Goal: Task Accomplishment & Management: Manage account settings

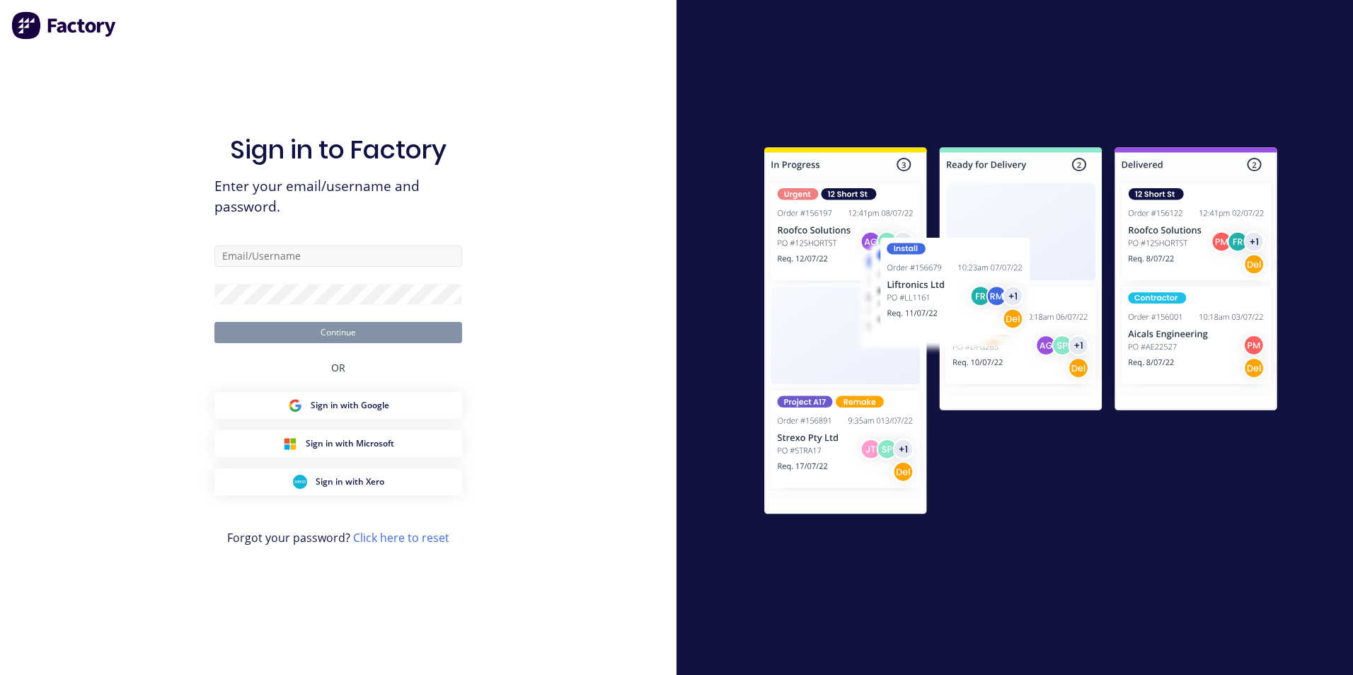
type input "[EMAIL_ADDRESS][DOMAIN_NAME]"
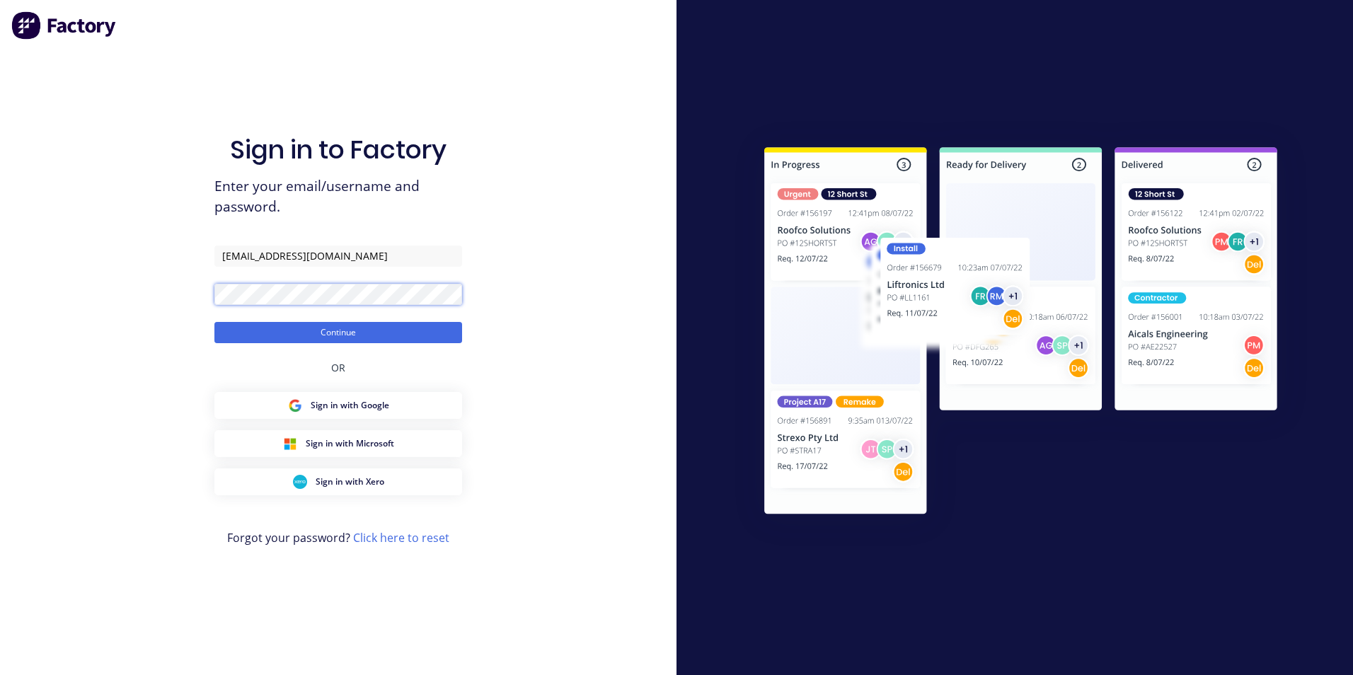
click at [214, 322] on button "Continue" at bounding box center [338, 332] width 248 height 21
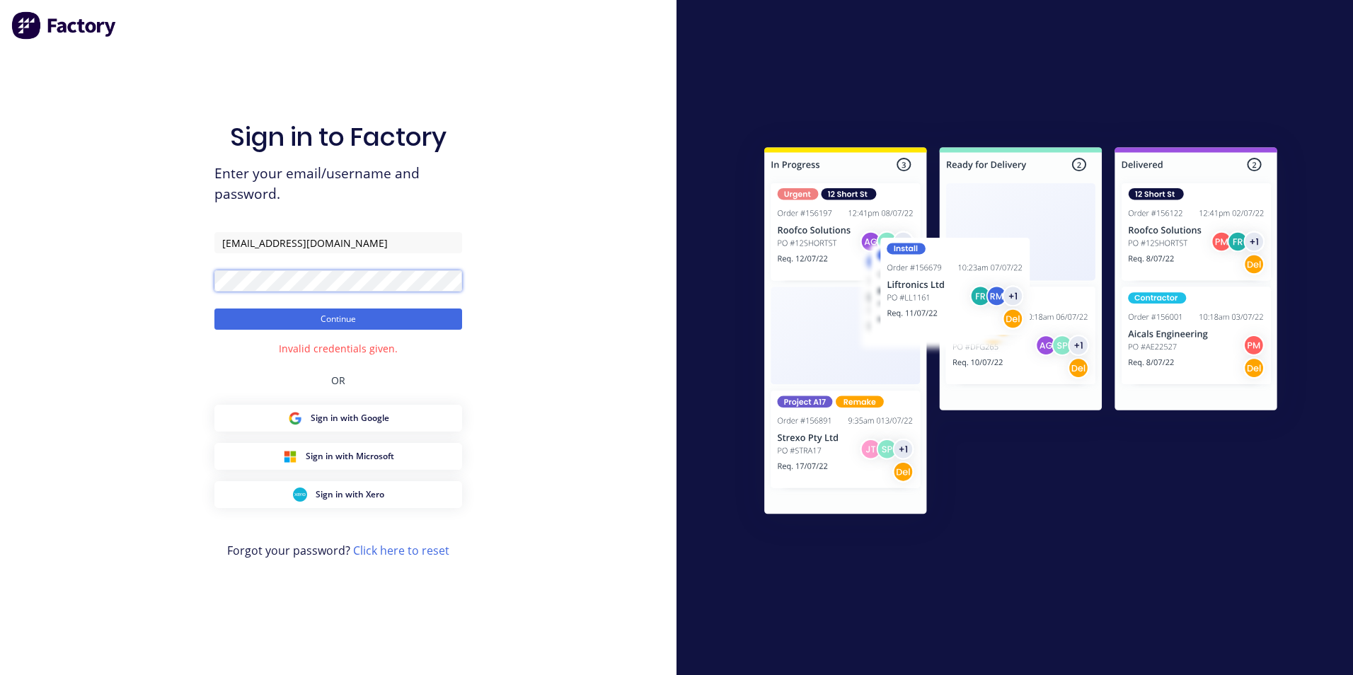
click at [197, 292] on div "Sign in to Factory Enter your email/username and password. [EMAIL_ADDRESS][DOMA…" at bounding box center [338, 337] width 677 height 675
click at [214, 309] on button "Continue" at bounding box center [338, 319] width 248 height 21
click at [370, 241] on input "[EMAIL_ADDRESS][DOMAIN_NAME]" at bounding box center [338, 242] width 248 height 21
drag, startPoint x: 408, startPoint y: 244, endPoint x: 193, endPoint y: 225, distance: 216.7
click at [193, 225] on div "Sign in to Factory Enter your email/username and password. [EMAIL_ADDRESS][DOMA…" at bounding box center [338, 337] width 677 height 675
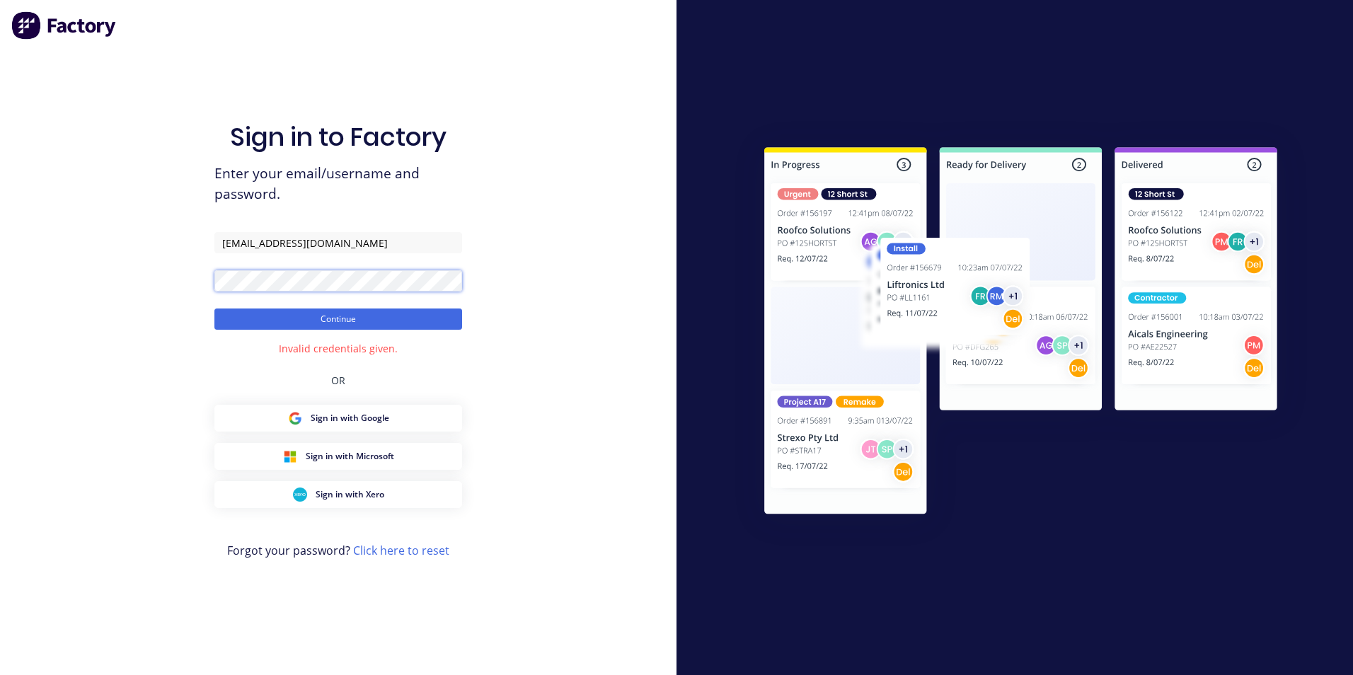
click at [184, 278] on div "Sign in to Factory Enter your email/username and password. [EMAIL_ADDRESS][DOMA…" at bounding box center [338, 337] width 677 height 675
click at [261, 309] on button "Continue" at bounding box center [338, 319] width 248 height 21
drag, startPoint x: 401, startPoint y: 237, endPoint x: 391, endPoint y: 240, distance: 9.6
click at [391, 240] on input "[EMAIL_ADDRESS][DOMAIN_NAME]" at bounding box center [338, 242] width 248 height 21
drag, startPoint x: 354, startPoint y: 239, endPoint x: 223, endPoint y: 245, distance: 131.1
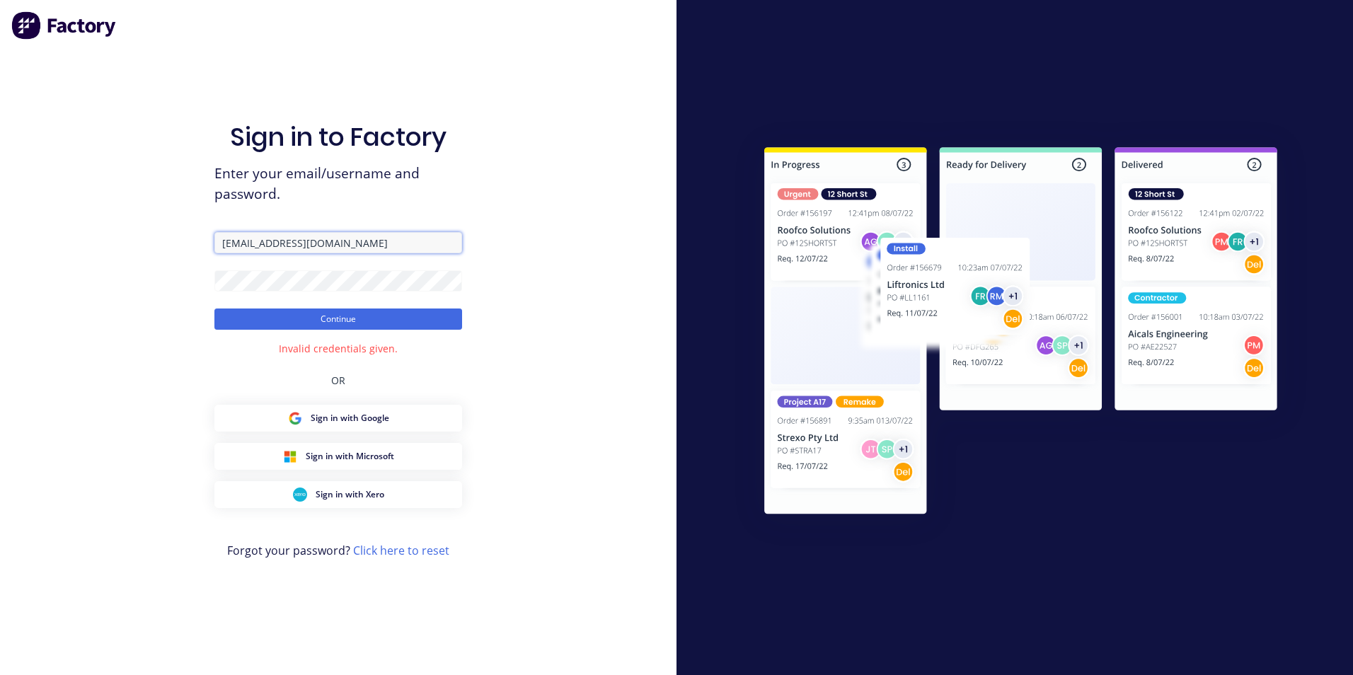
click at [223, 245] on input "[EMAIL_ADDRESS][DOMAIN_NAME]" at bounding box center [338, 242] width 248 height 21
click at [206, 287] on div "Sign in to Factory Enter your email/username and password. [EMAIL_ADDRESS][DOMA…" at bounding box center [338, 337] width 677 height 675
click at [214, 309] on button "Continue" at bounding box center [338, 319] width 248 height 21
click at [394, 242] on input "[EMAIL_ADDRESS][DOMAIN_NAME]" at bounding box center [338, 242] width 248 height 21
drag, startPoint x: 388, startPoint y: 248, endPoint x: 203, endPoint y: 253, distance: 184.8
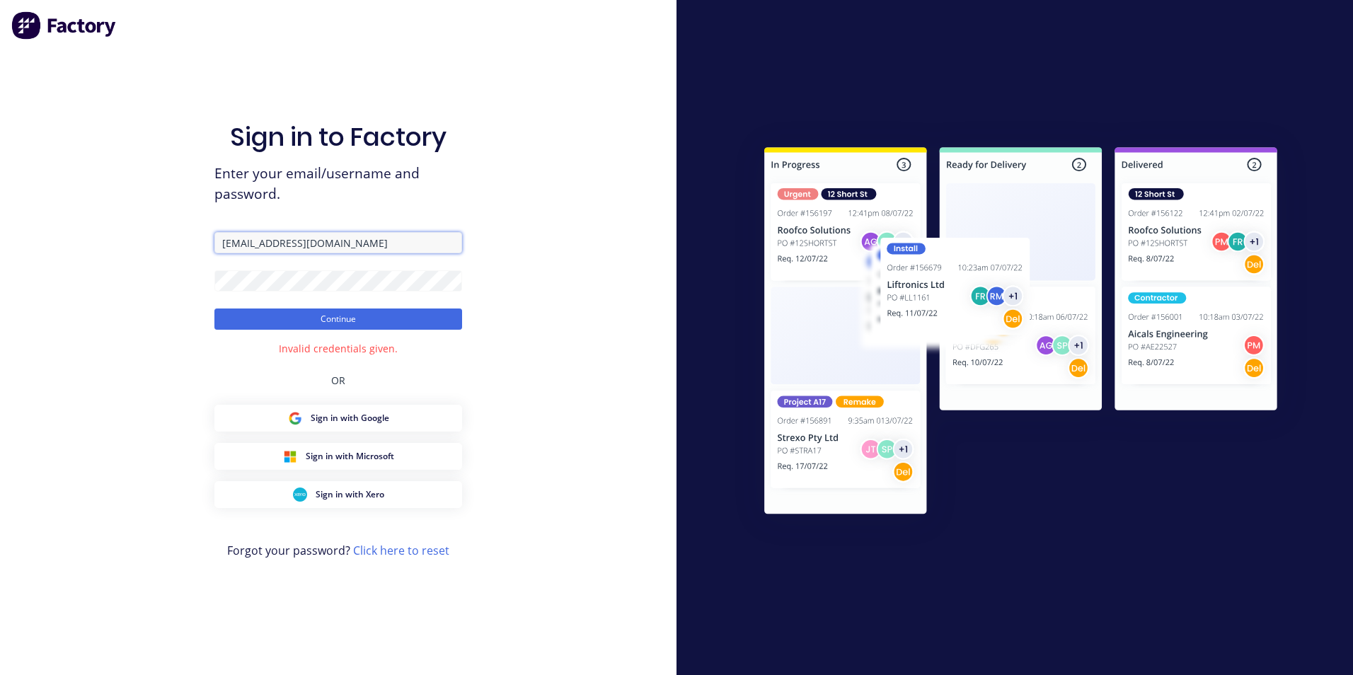
click at [203, 253] on div "Sign in to Factory Enter your email/username and password. [EMAIL_ADDRESS][DOMA…" at bounding box center [338, 337] width 677 height 675
type input "[EMAIL_ADDRESS][DOMAIN_NAME]"
click at [217, 270] on form "[EMAIL_ADDRESS][DOMAIN_NAME] Continue" at bounding box center [338, 281] width 248 height 98
click at [214, 309] on button "Continue" at bounding box center [338, 319] width 248 height 21
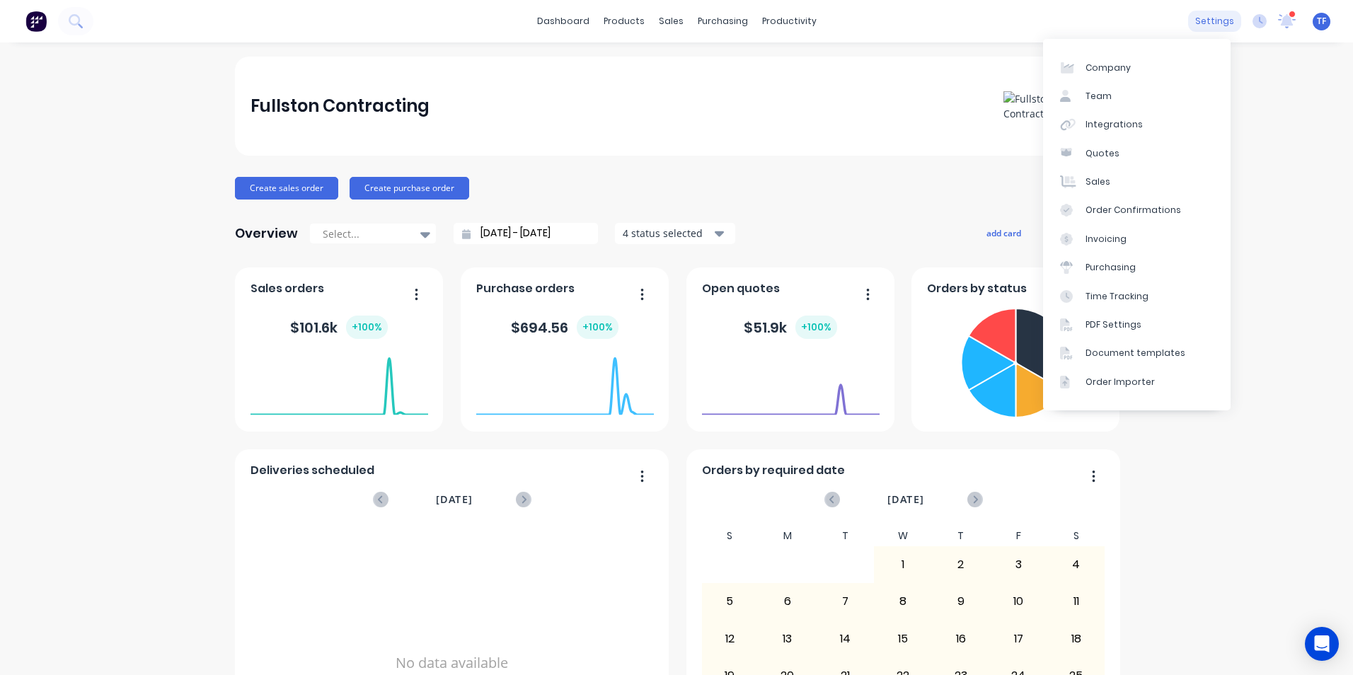
click at [1202, 27] on div "settings" at bounding box center [1215, 21] width 53 height 21
click at [1116, 71] on div "Company" at bounding box center [1108, 68] width 45 height 13
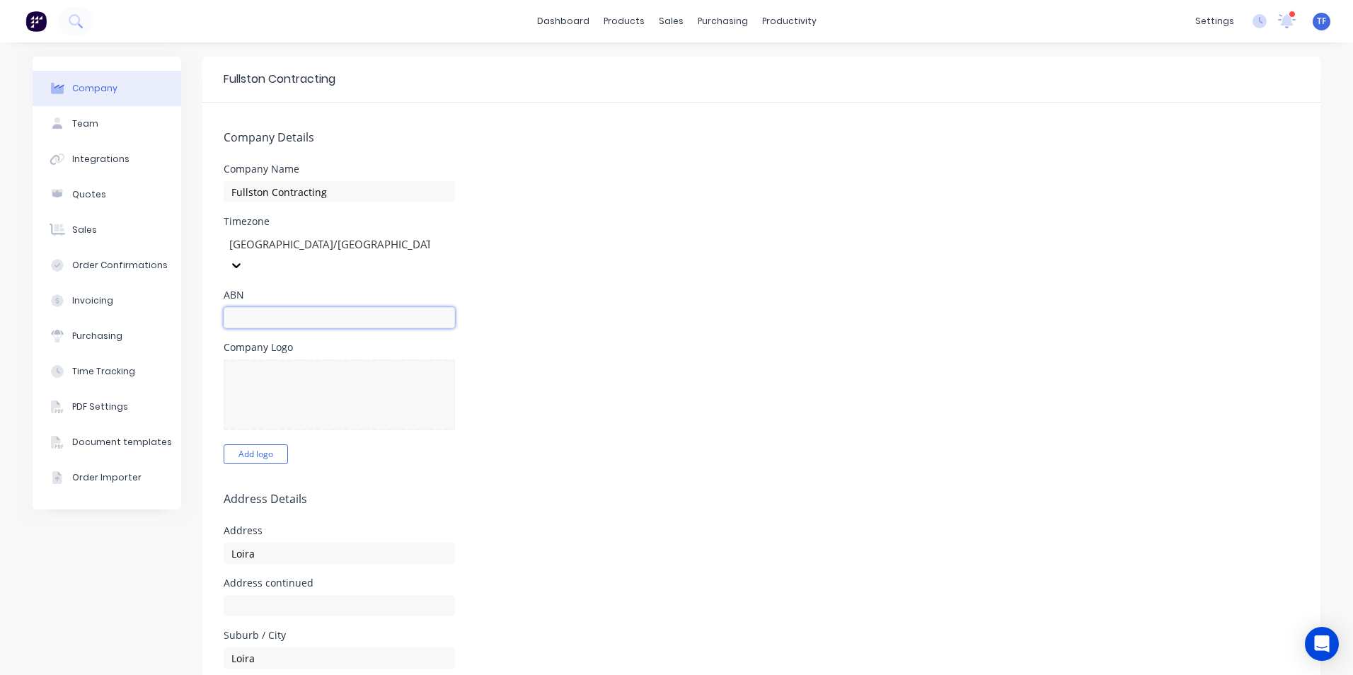
click at [368, 307] on input "text" at bounding box center [339, 317] width 231 height 21
type input "99679703201"
click at [292, 360] on div at bounding box center [339, 395] width 231 height 71
click at [333, 388] on div at bounding box center [339, 395] width 231 height 71
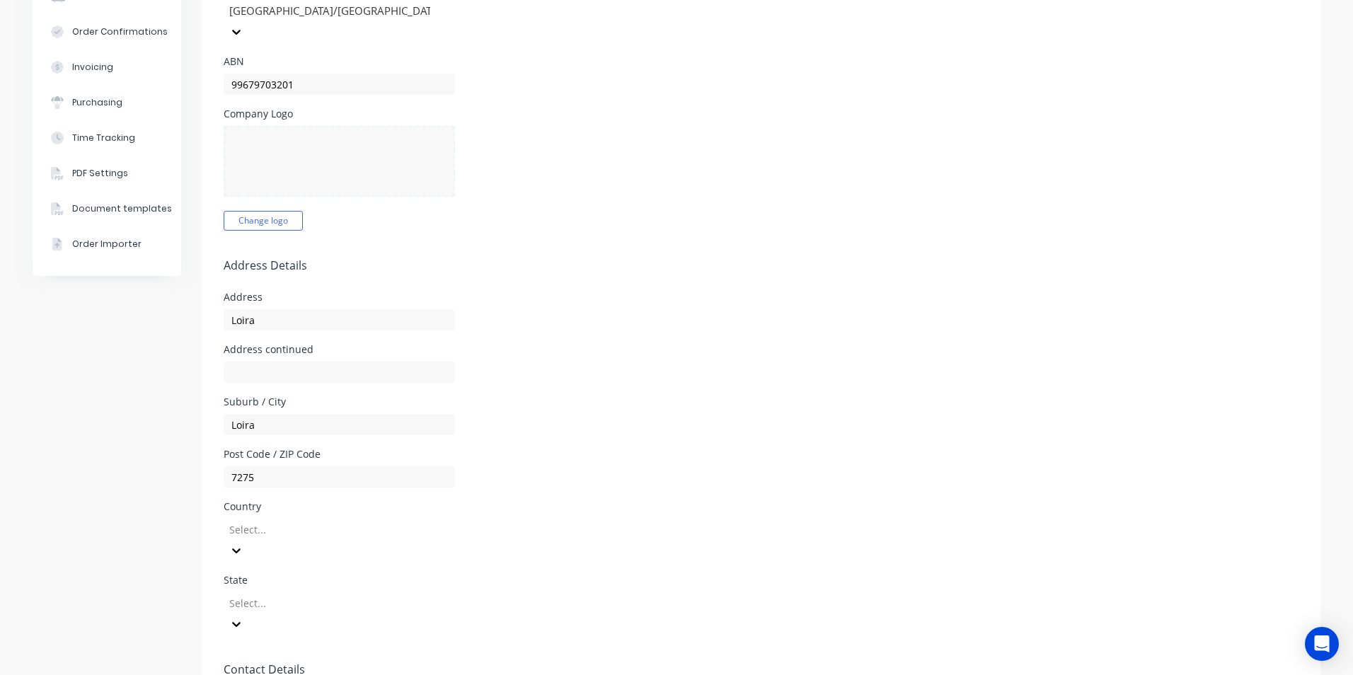
scroll to position [212, 0]
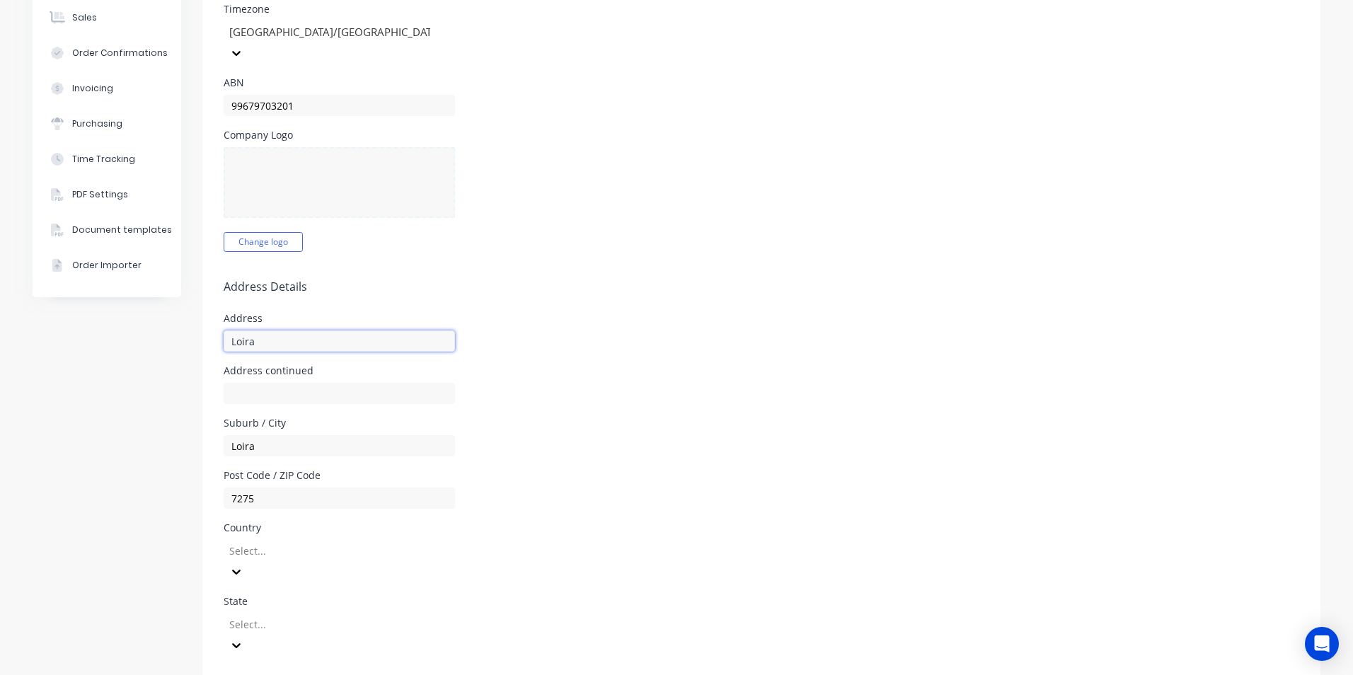
drag, startPoint x: 283, startPoint y: 315, endPoint x: 270, endPoint y: 316, distance: 12.8
click at [270, 331] on input "Loira" at bounding box center [339, 341] width 231 height 21
type input "L"
type input "[STREET_ADDRESS]"
type input "0499 213 888"
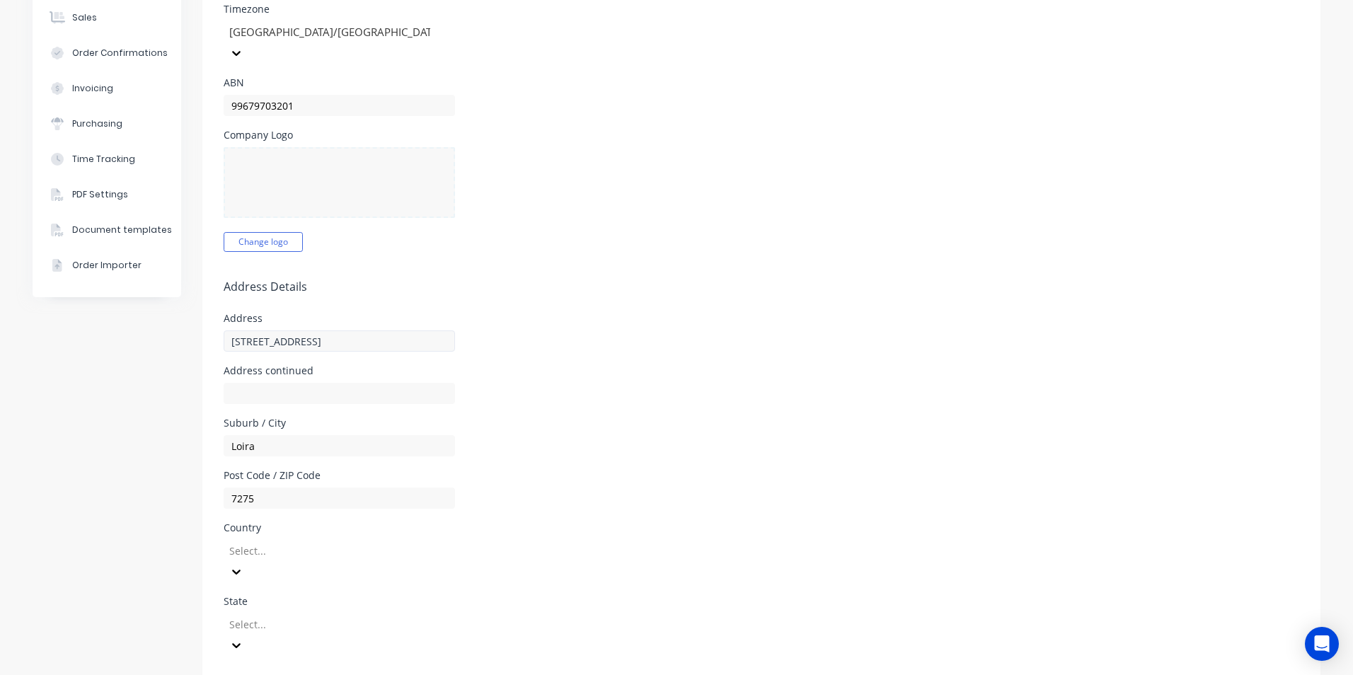
type input "[EMAIL_ADDRESS][DOMAIN_NAME]"
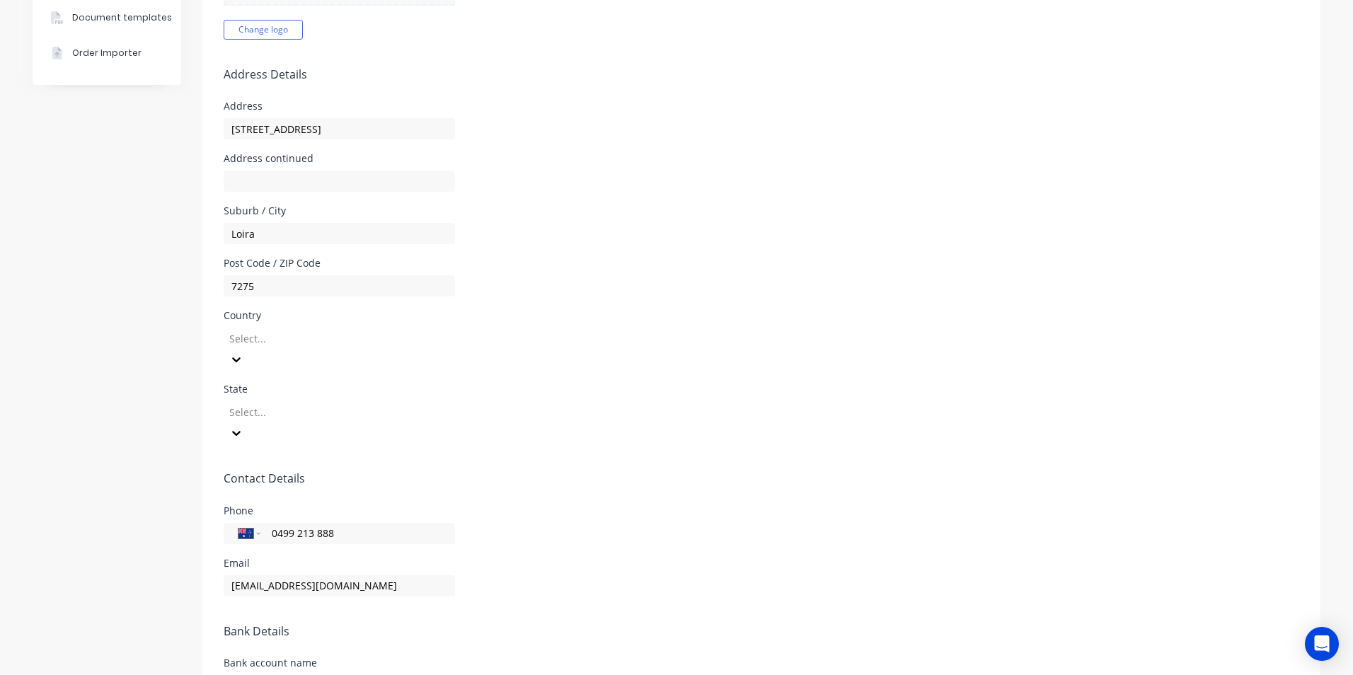
click at [298, 330] on div at bounding box center [330, 339] width 204 height 18
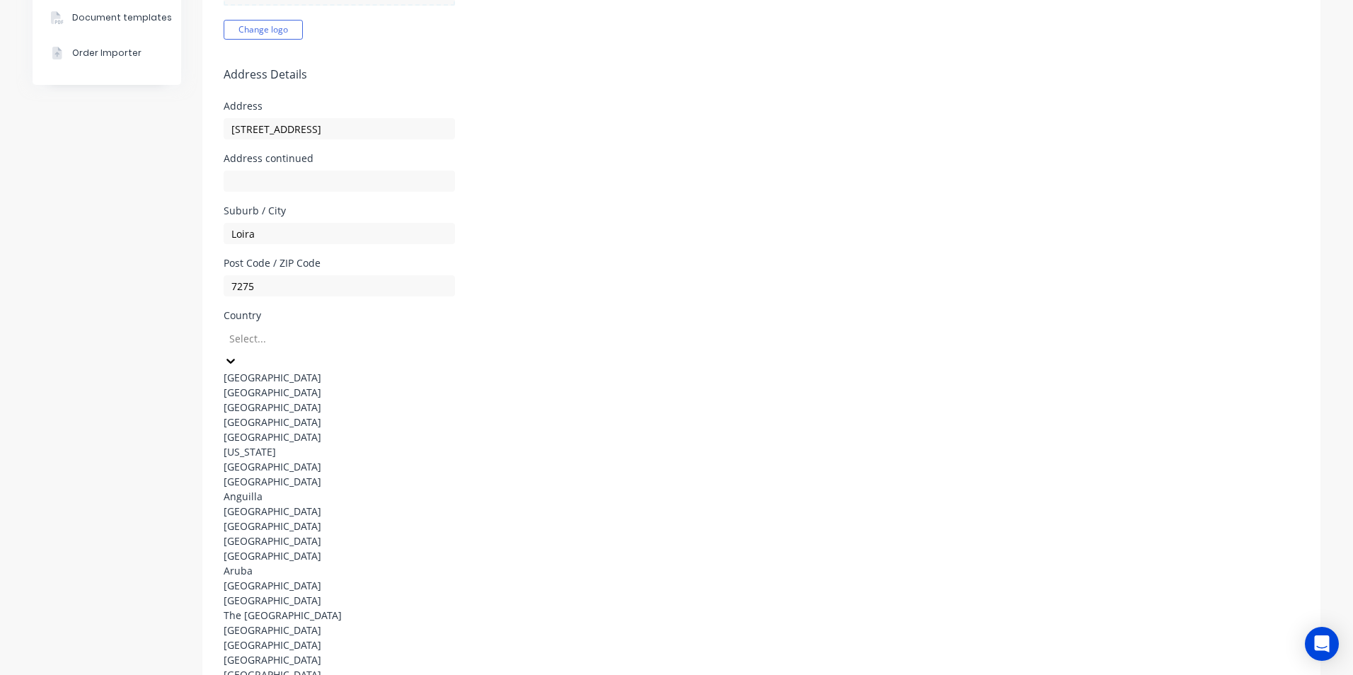
click at [285, 370] on div "[GEOGRAPHIC_DATA]" at bounding box center [330, 377] width 212 height 15
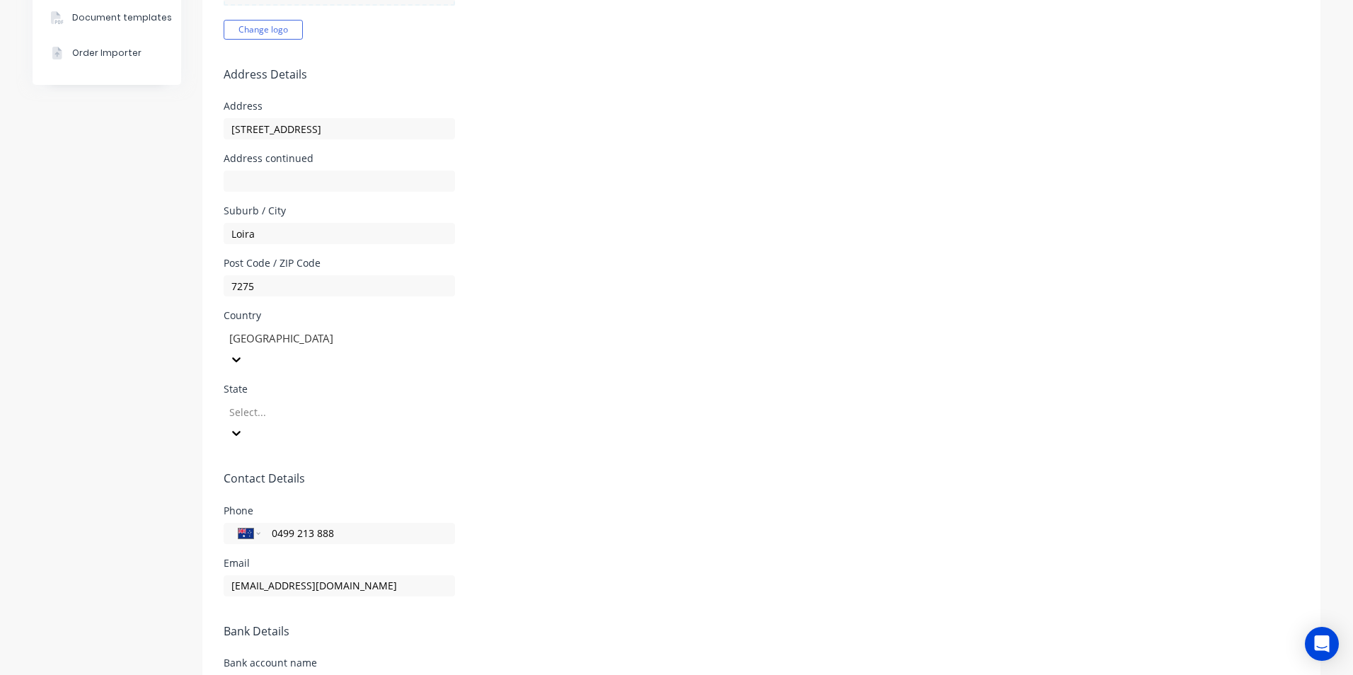
click at [281, 403] on div at bounding box center [330, 412] width 204 height 18
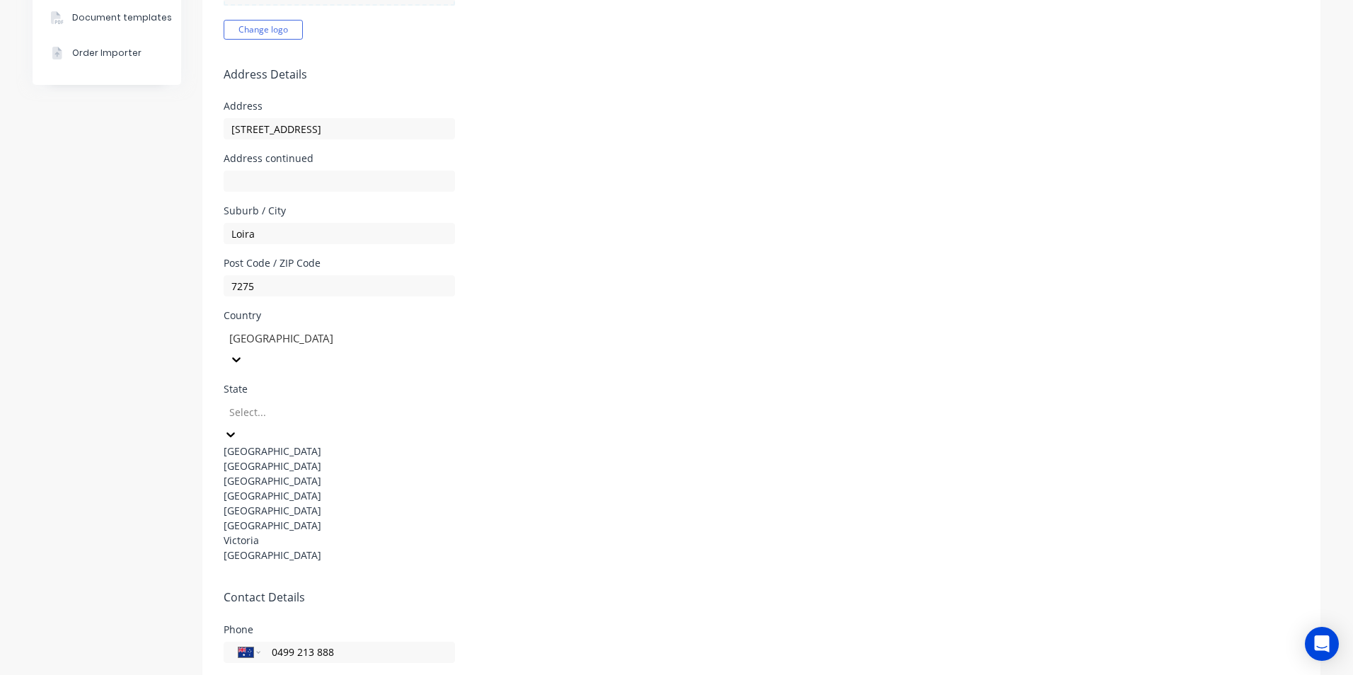
click at [261, 530] on div "[GEOGRAPHIC_DATA]" at bounding box center [330, 525] width 212 height 15
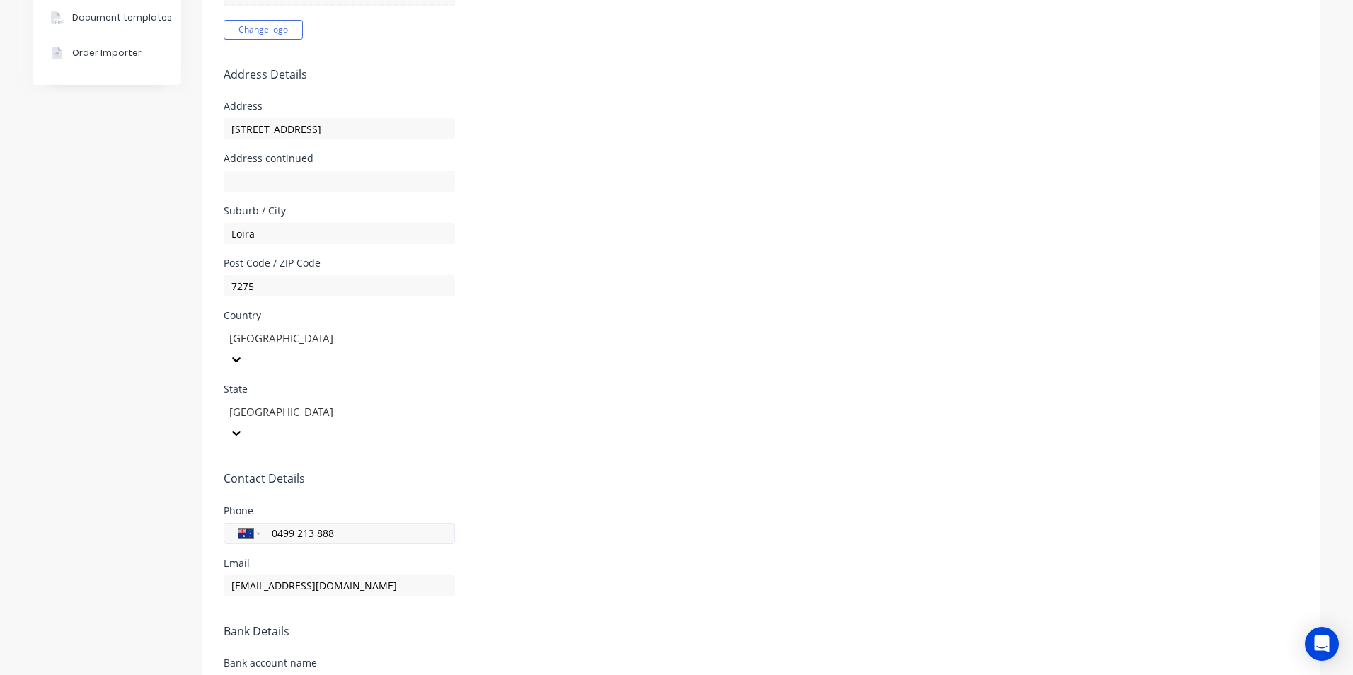
scroll to position [551, 0]
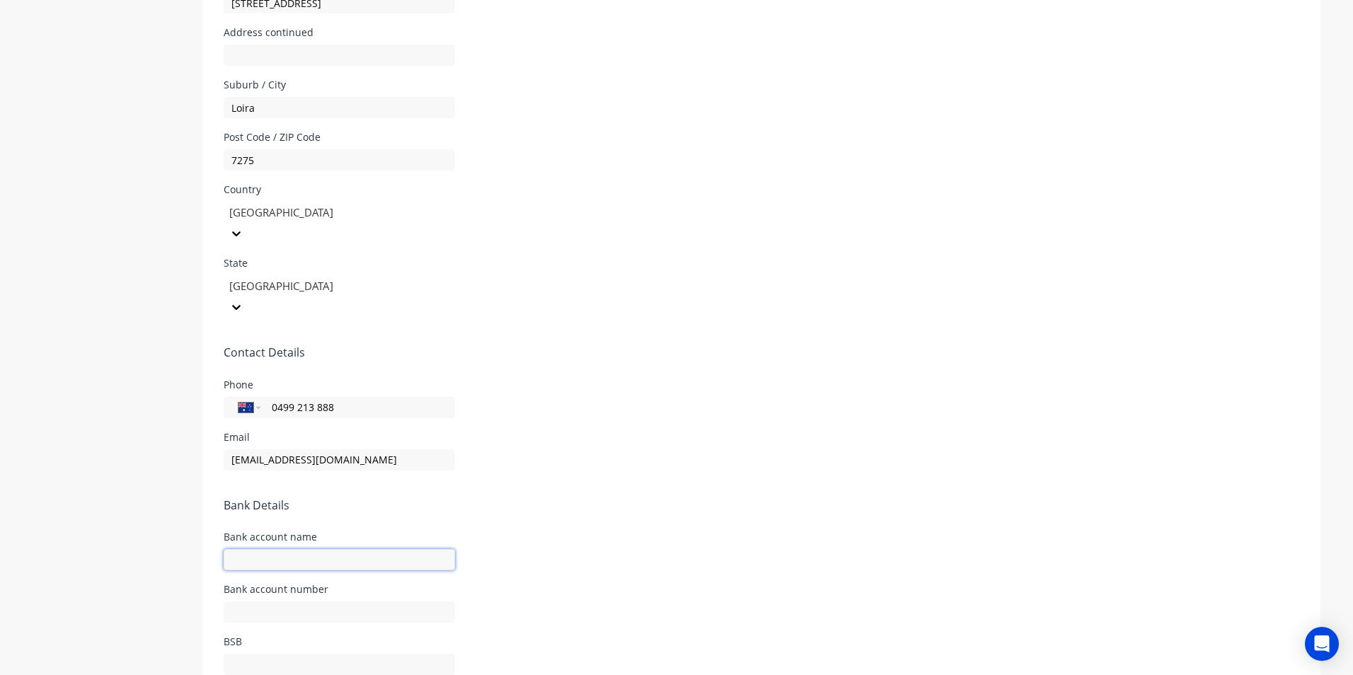
click at [304, 549] on input "text" at bounding box center [339, 559] width 231 height 21
type input "Fullston Contracting Pty Ltd"
click at [253, 602] on input "text" at bounding box center [339, 612] width 231 height 21
type input "0"
type input "447415"
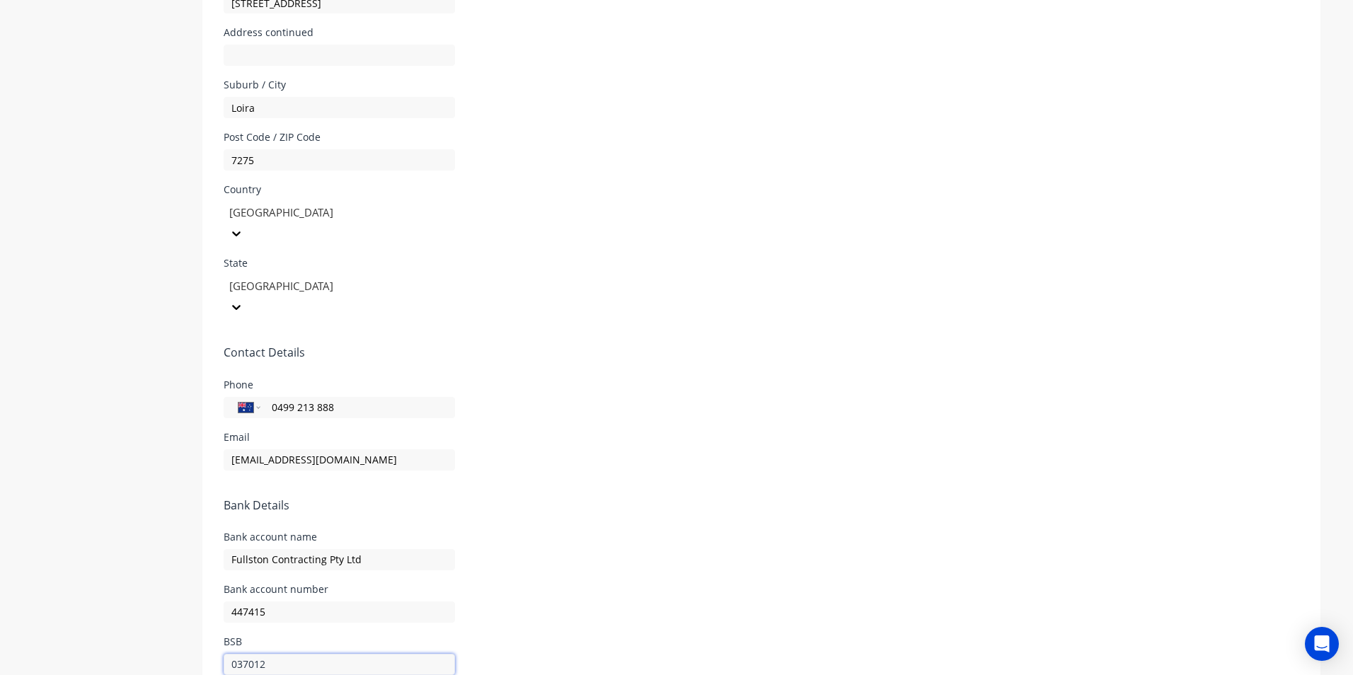
type input "037012"
click at [631, 532] on div "Bank account name Fullston Contracting Pty Ltd" at bounding box center [762, 551] width 1076 height 38
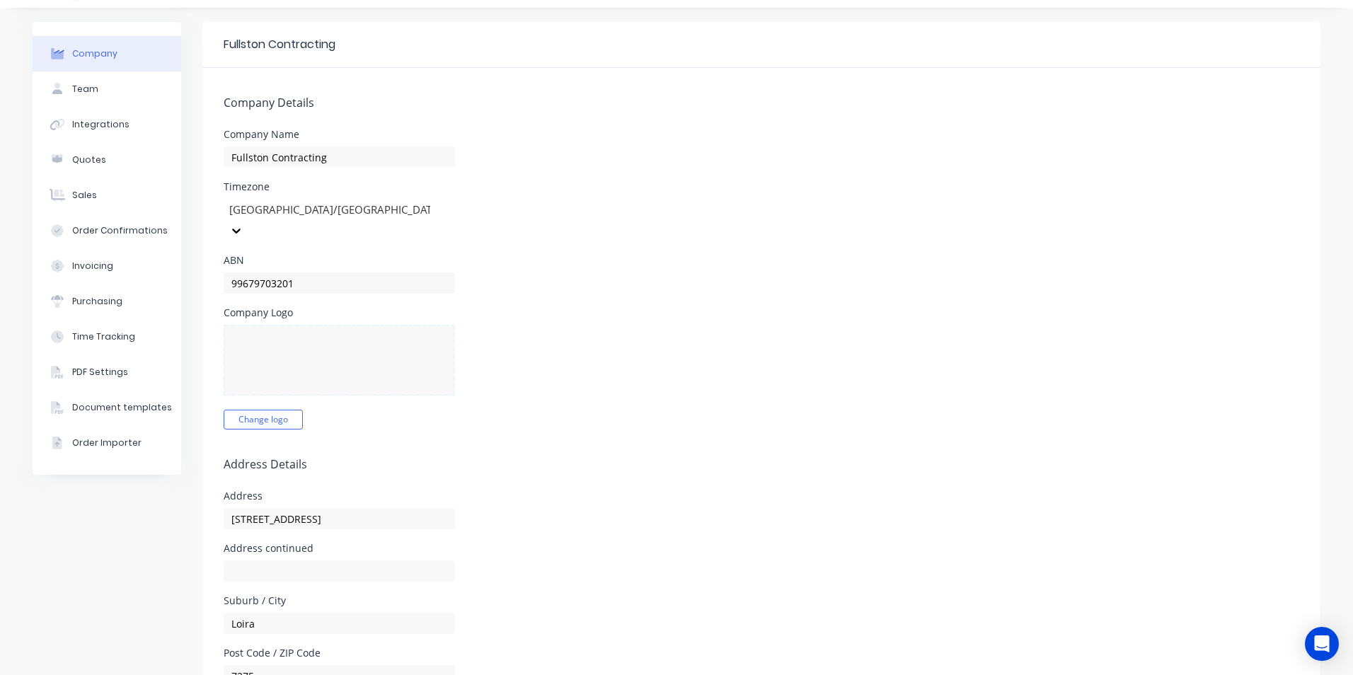
scroll to position [0, 0]
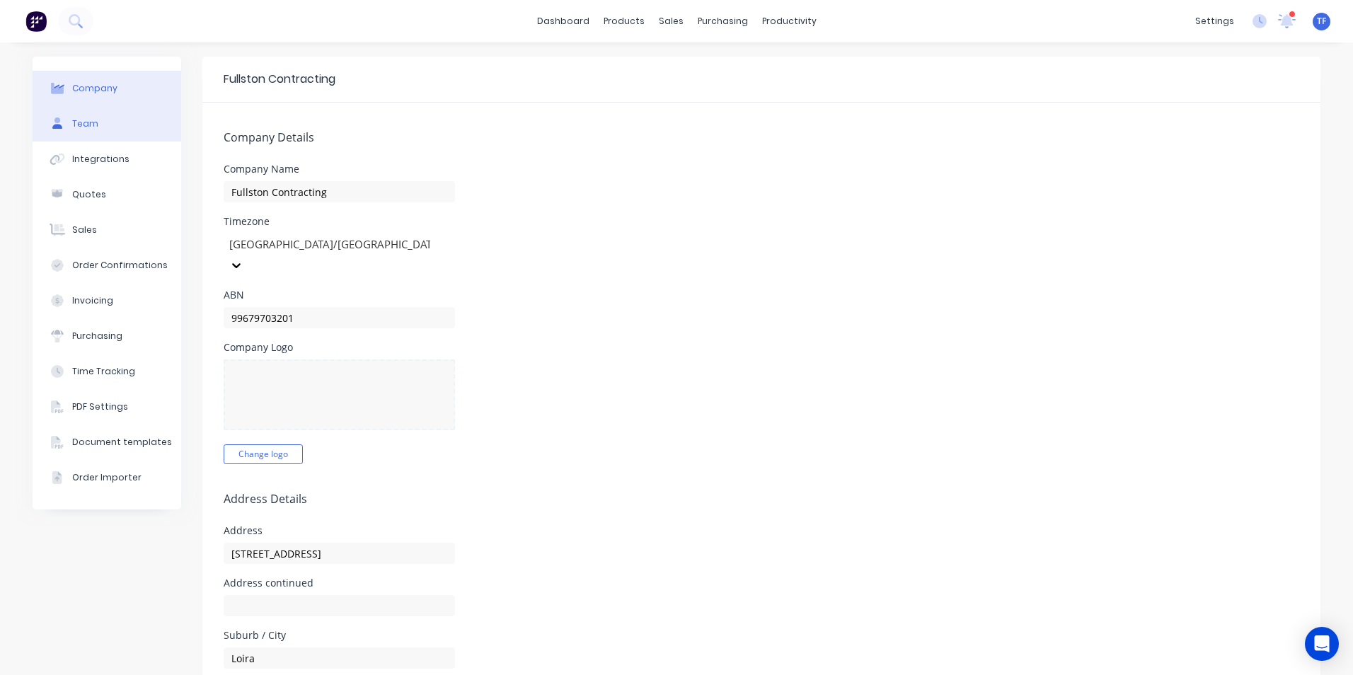
click at [106, 127] on button "Team" at bounding box center [107, 123] width 149 height 35
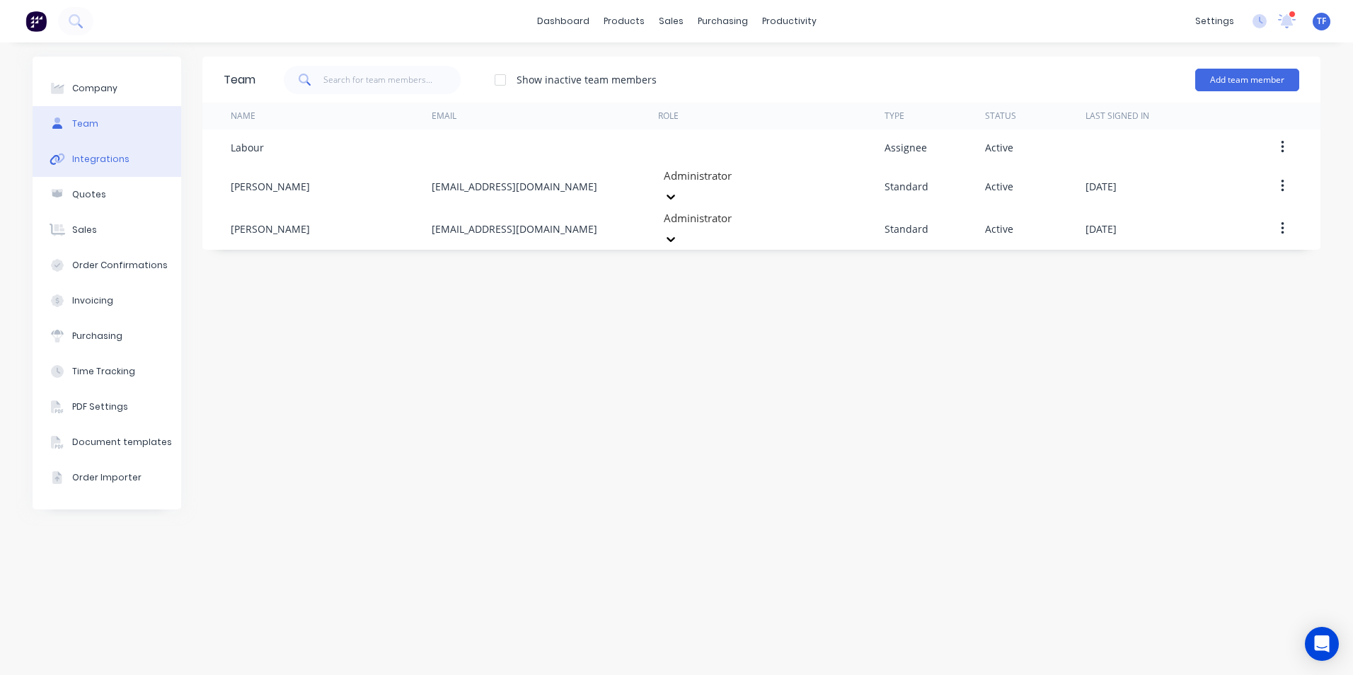
click at [132, 173] on button "Integrations" at bounding box center [107, 159] width 149 height 35
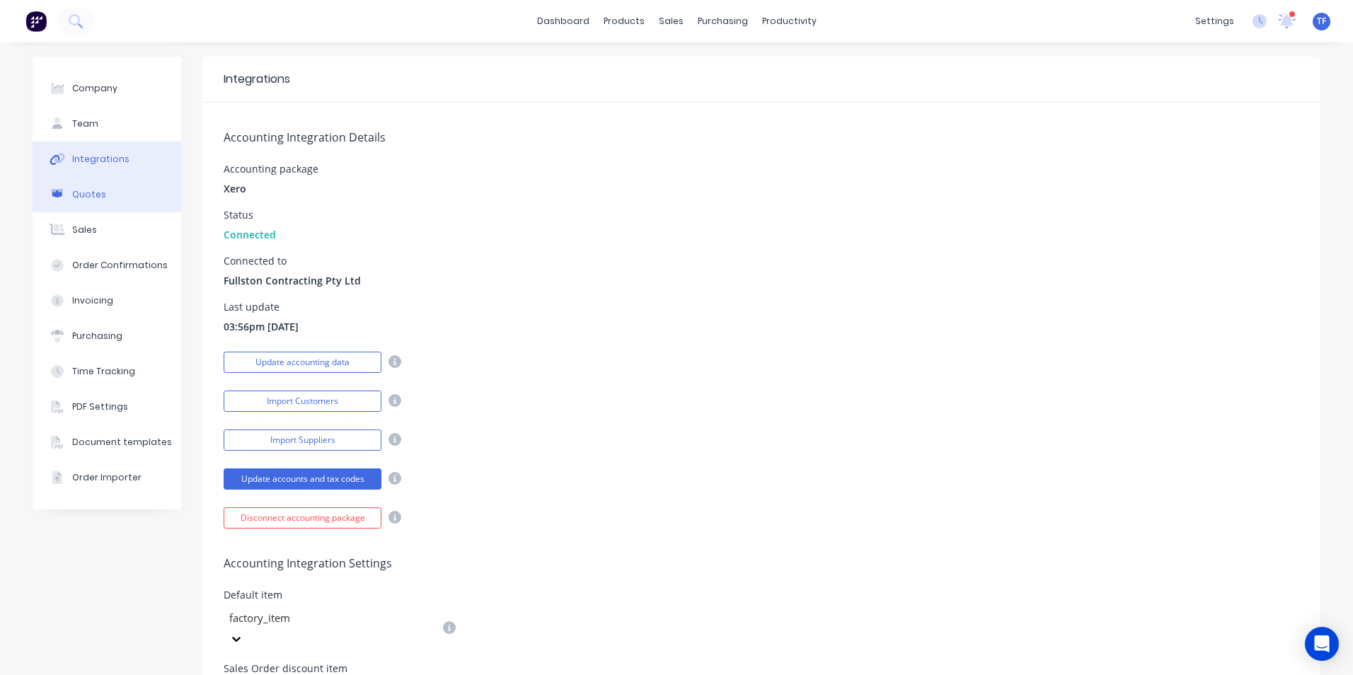
click at [110, 197] on button "Quotes" at bounding box center [107, 194] width 149 height 35
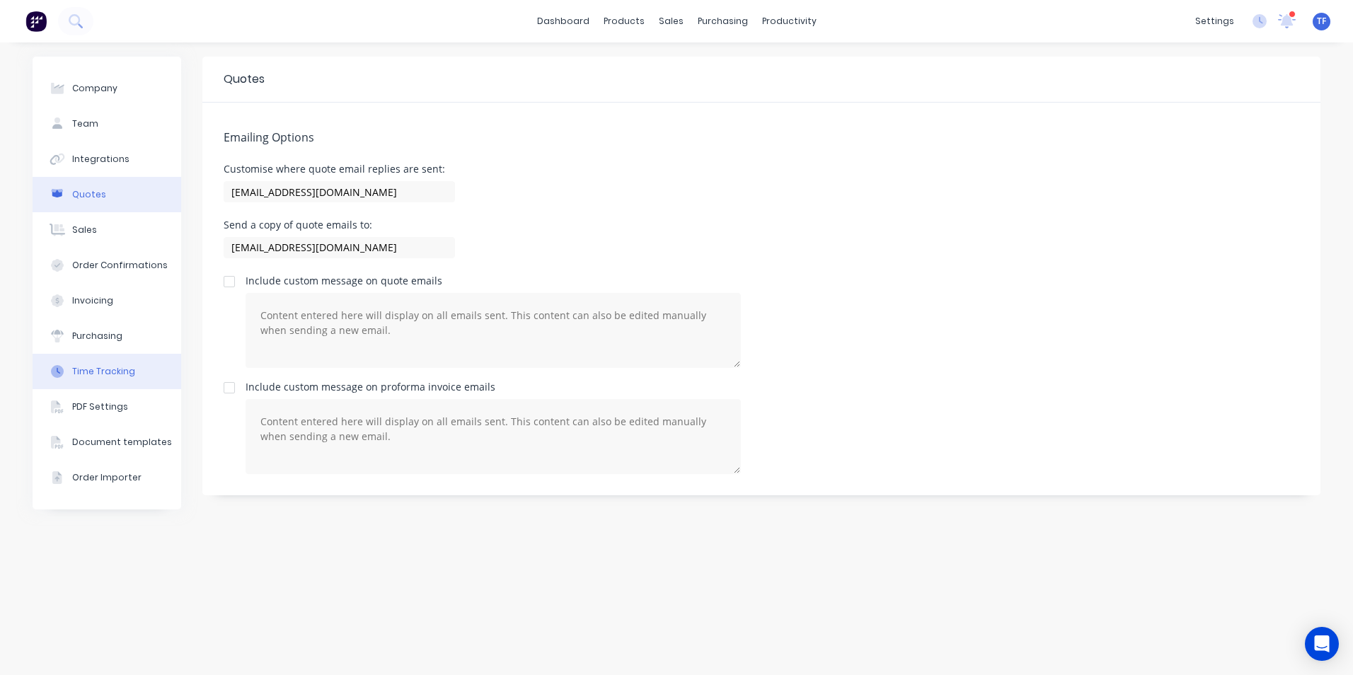
click at [121, 368] on div "Time Tracking" at bounding box center [103, 371] width 63 height 13
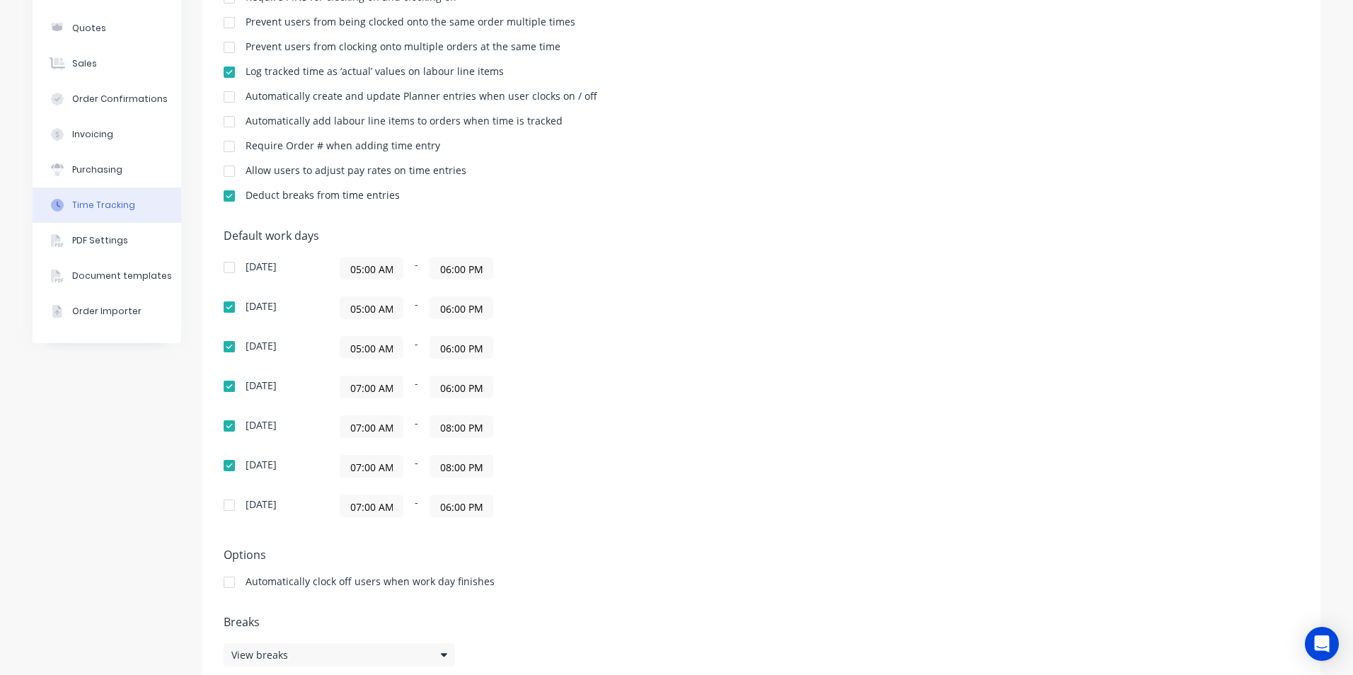
scroll to position [193, 0]
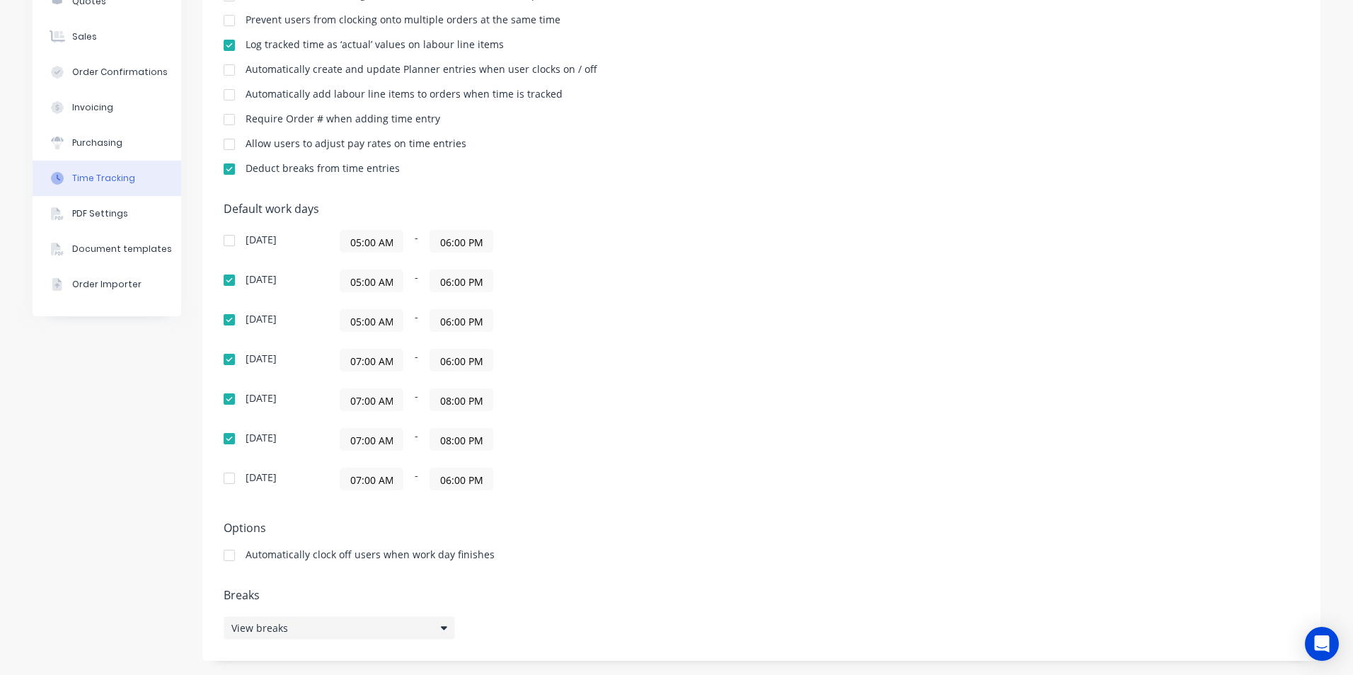
click at [433, 625] on div "View breaks" at bounding box center [339, 628] width 231 height 23
click at [434, 624] on div "View breaks" at bounding box center [339, 628] width 231 height 23
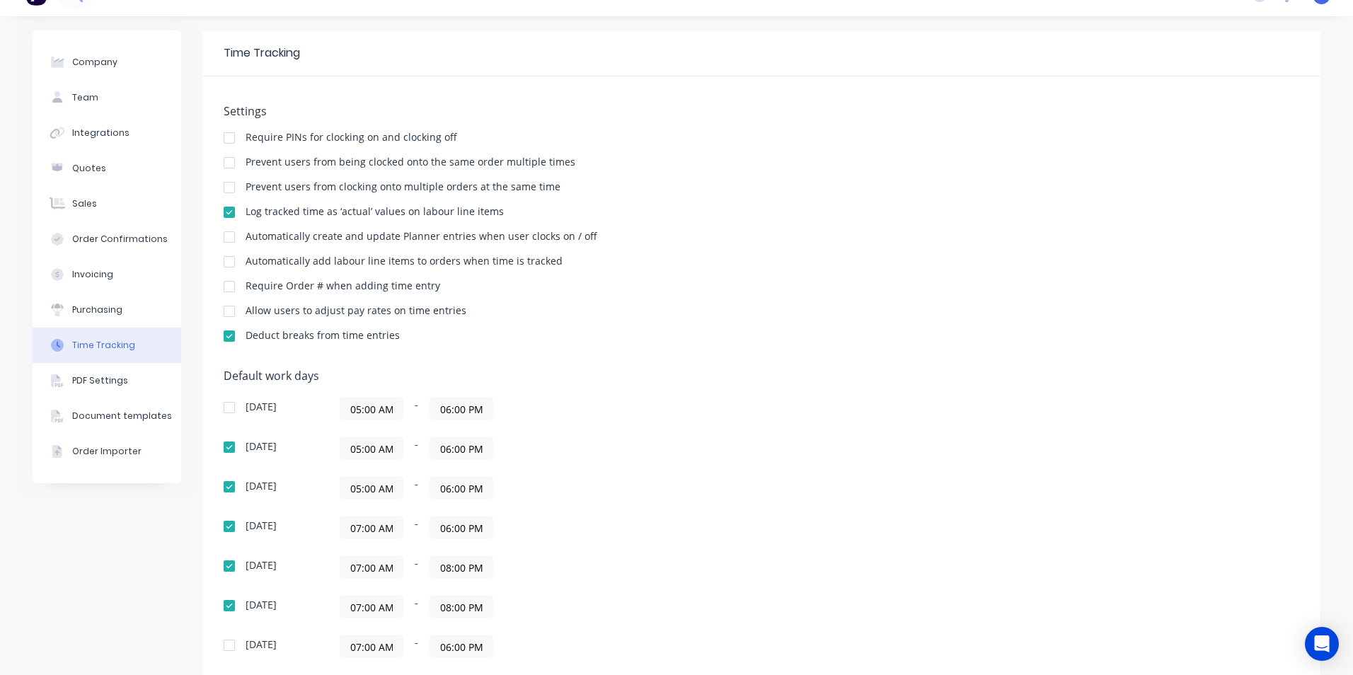
scroll to position [0, 0]
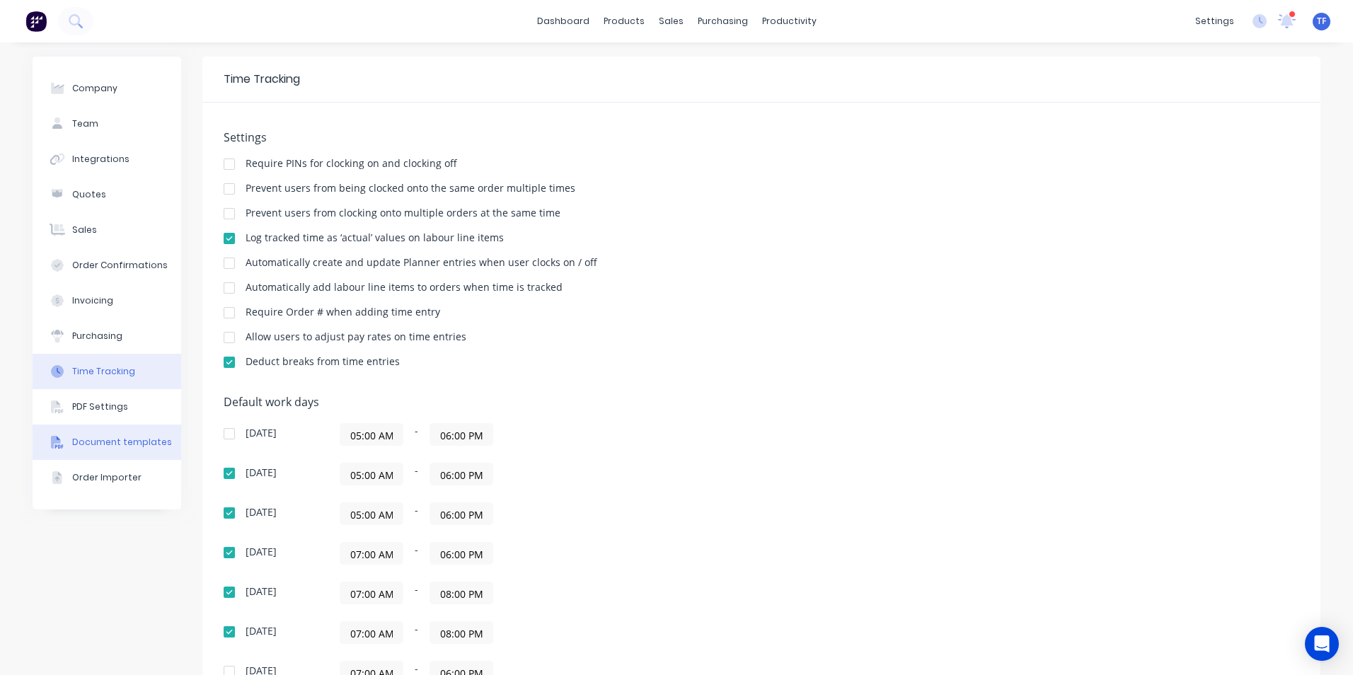
click at [136, 435] on button "Document templates" at bounding box center [107, 442] width 149 height 35
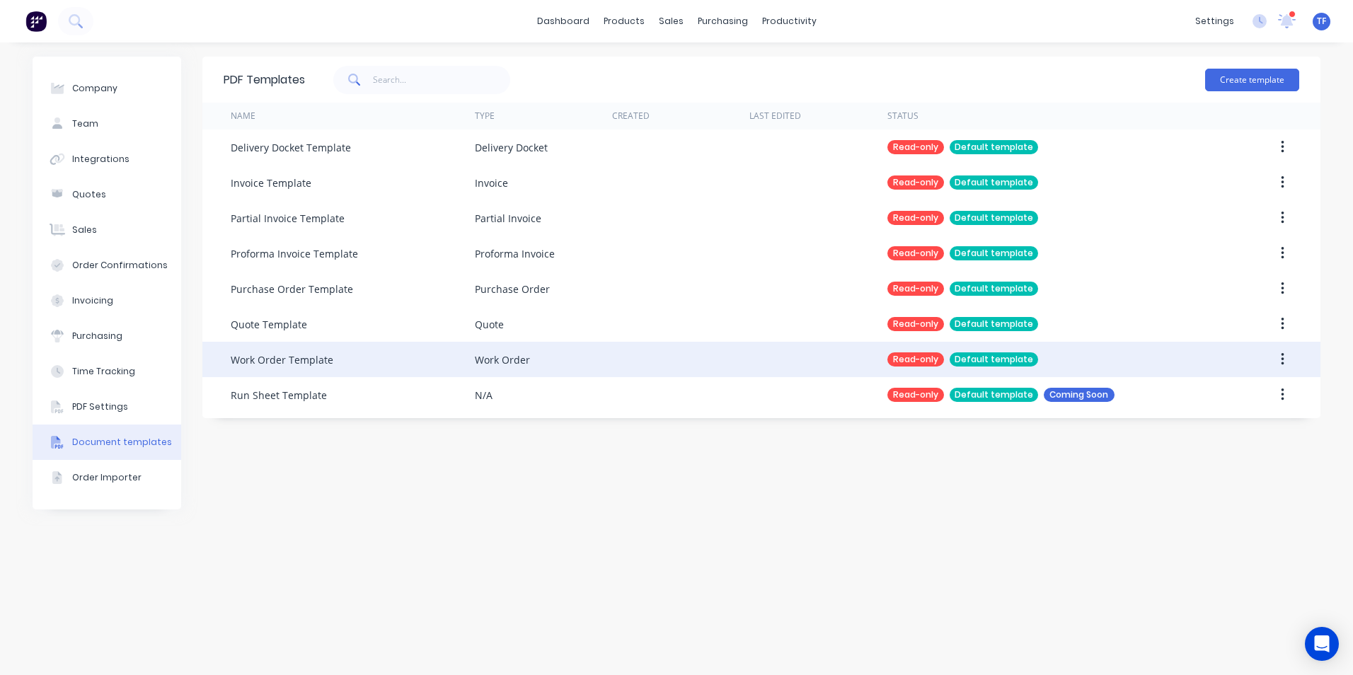
click at [990, 353] on div "Default template" at bounding box center [994, 360] width 88 height 14
click at [1290, 352] on button "button" at bounding box center [1282, 359] width 33 height 25
click at [1266, 353] on button "button" at bounding box center [1282, 359] width 33 height 25
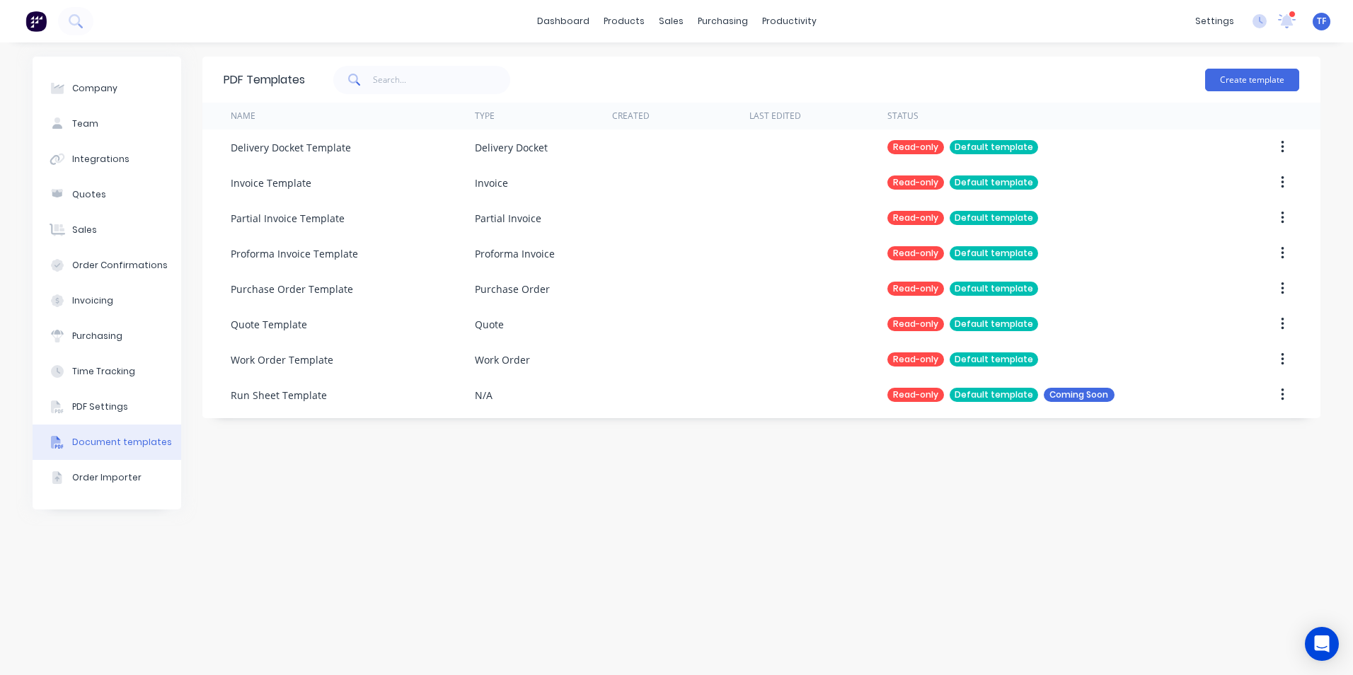
click at [883, 464] on div "PDF Templates Create template Name Type Created Last Edited Status Delivery Doc…" at bounding box center [761, 359] width 1118 height 605
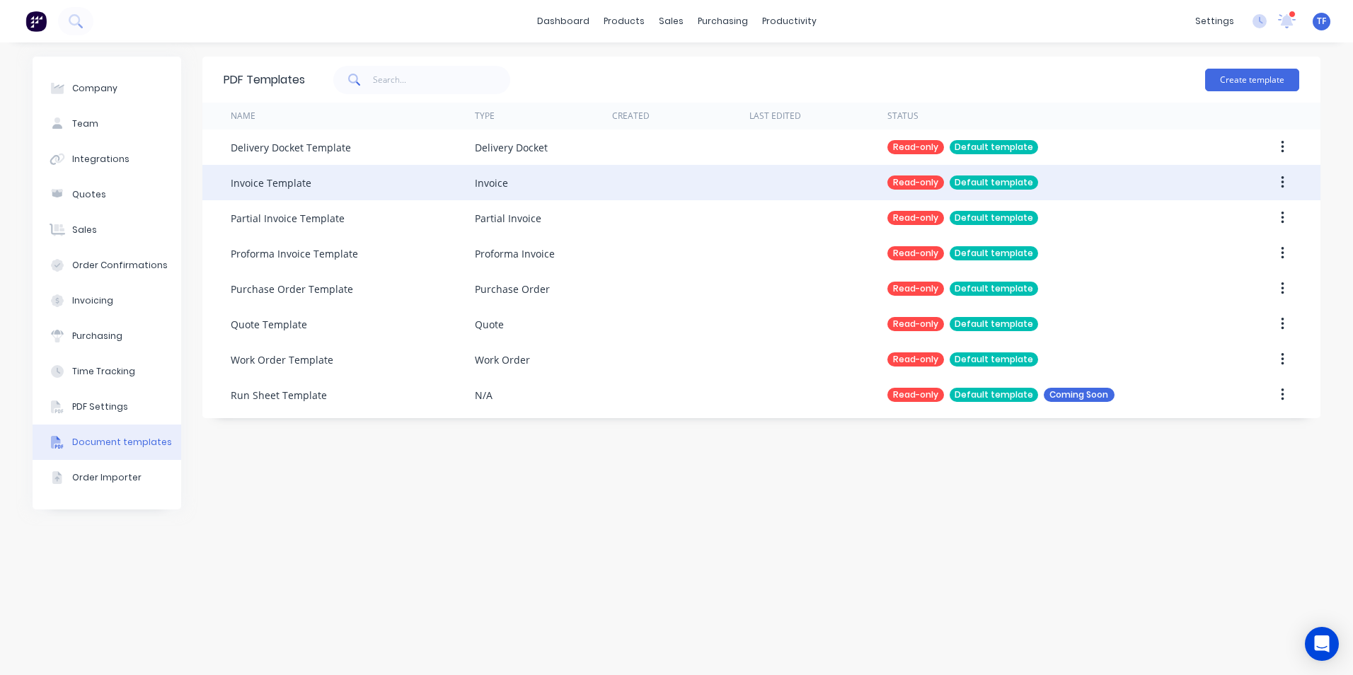
click at [297, 179] on div "Invoice Template" at bounding box center [271, 183] width 81 height 15
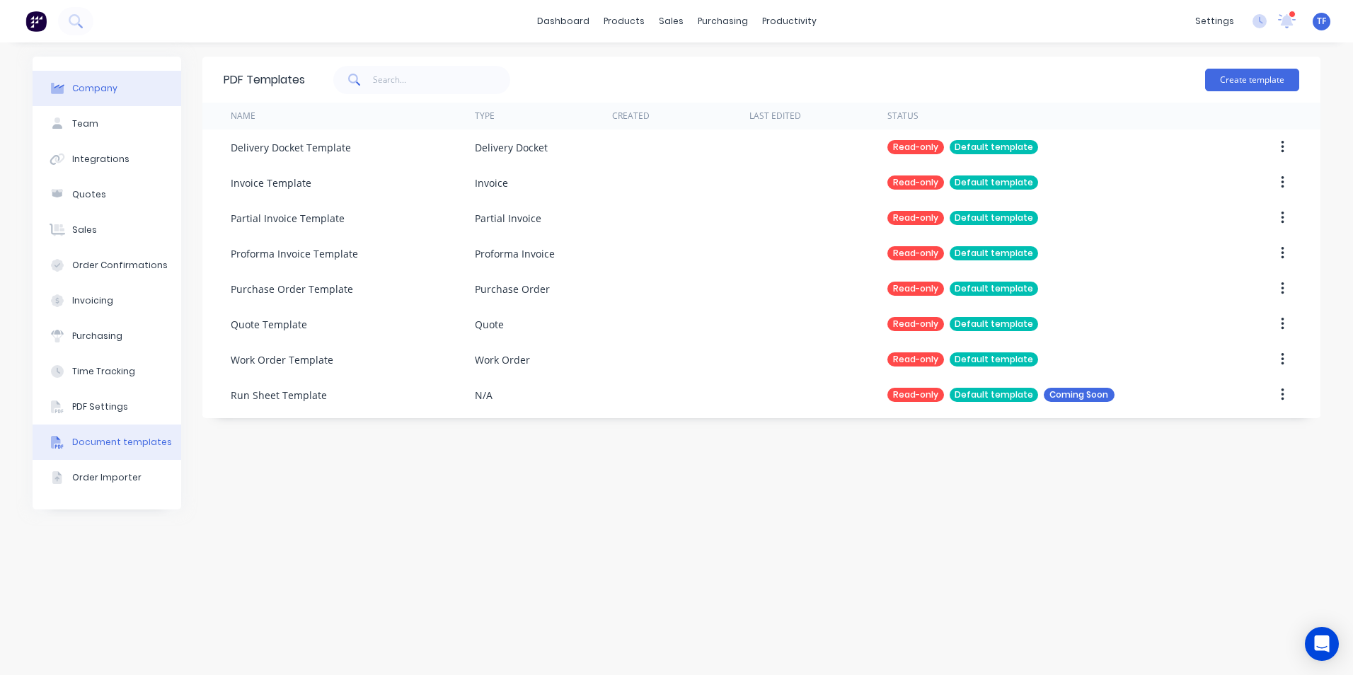
click at [108, 99] on button "Company" at bounding box center [107, 88] width 149 height 35
select select "AU"
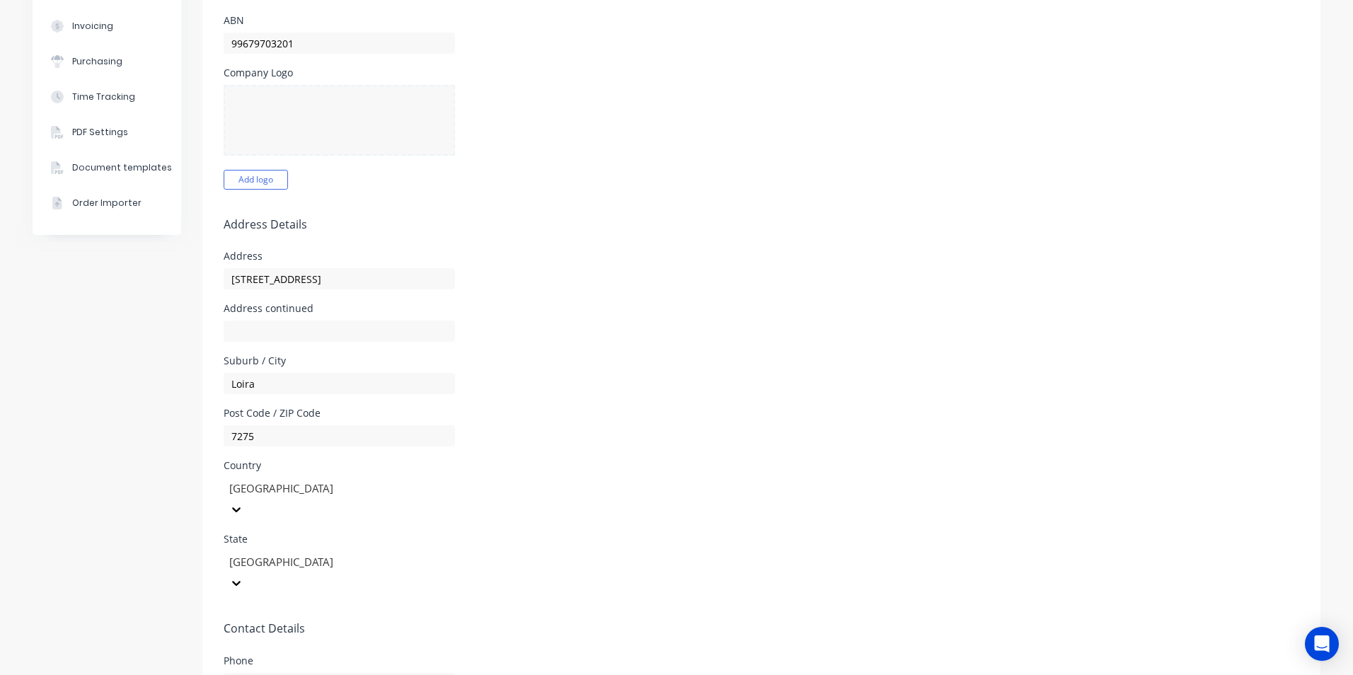
scroll to position [126, 0]
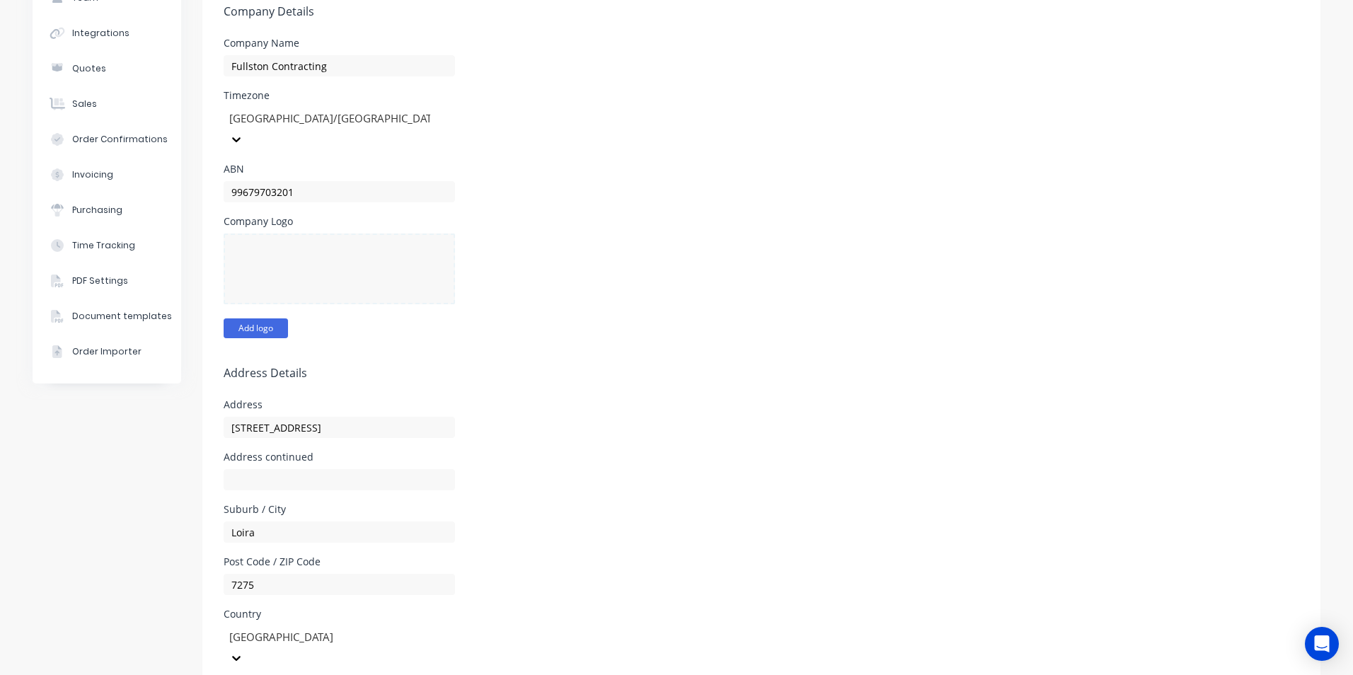
click at [267, 319] on button "Add logo" at bounding box center [256, 329] width 64 height 20
click at [275, 319] on button "Change logo" at bounding box center [263, 329] width 79 height 20
click at [340, 239] on div at bounding box center [339, 269] width 231 height 71
click at [342, 249] on img at bounding box center [339, 269] width 51 height 40
drag, startPoint x: 387, startPoint y: 261, endPoint x: 410, endPoint y: 280, distance: 29.2
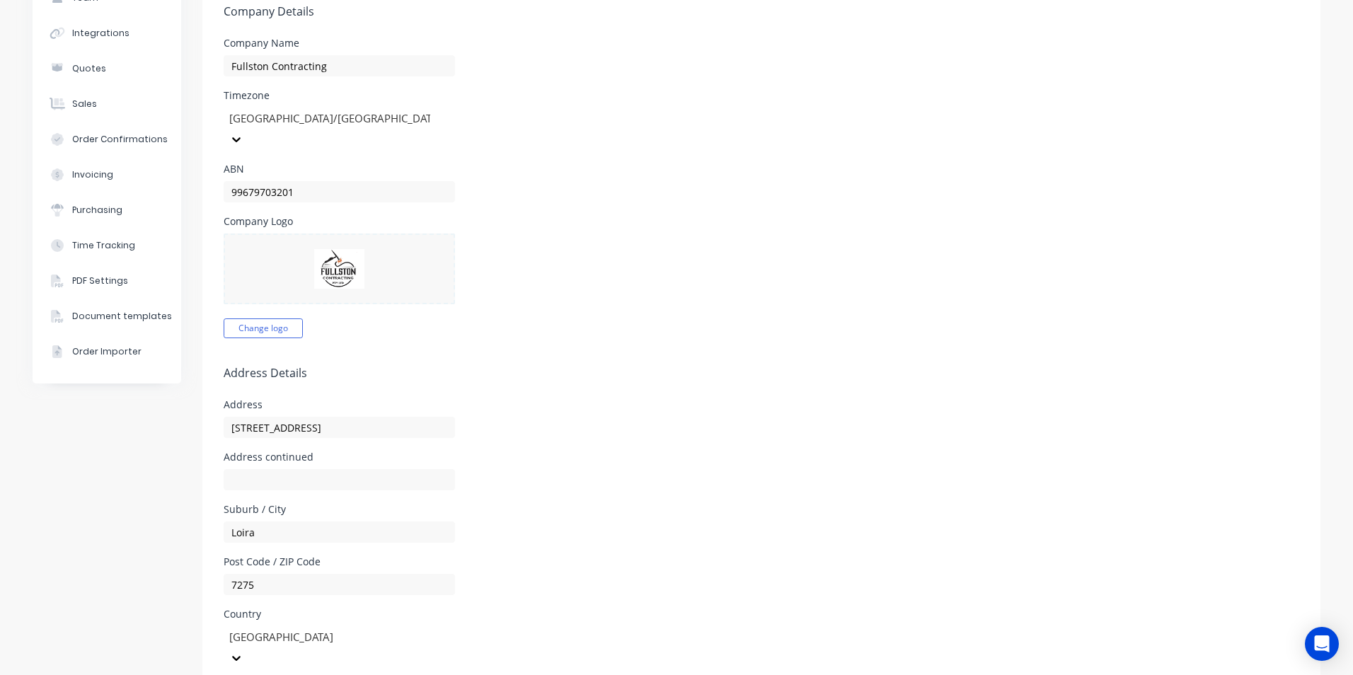
click at [410, 280] on div at bounding box center [339, 269] width 231 height 71
click at [392, 268] on div at bounding box center [339, 269] width 231 height 71
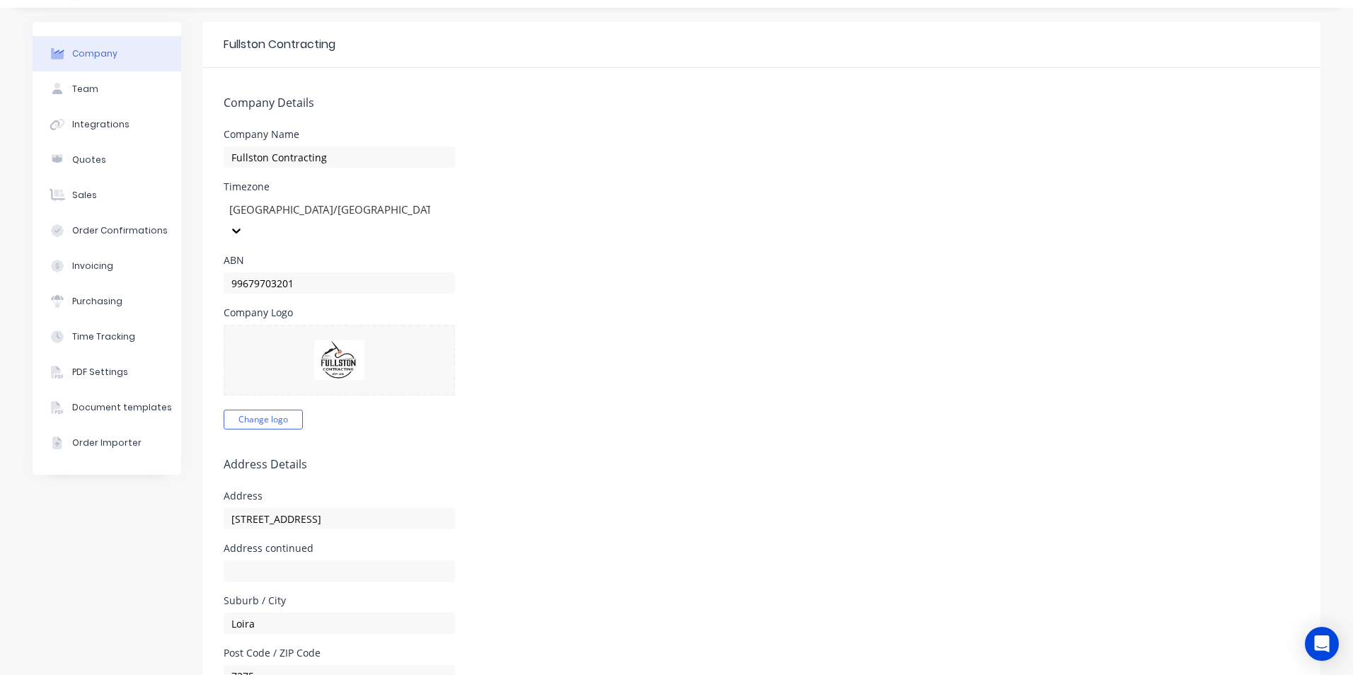
scroll to position [0, 0]
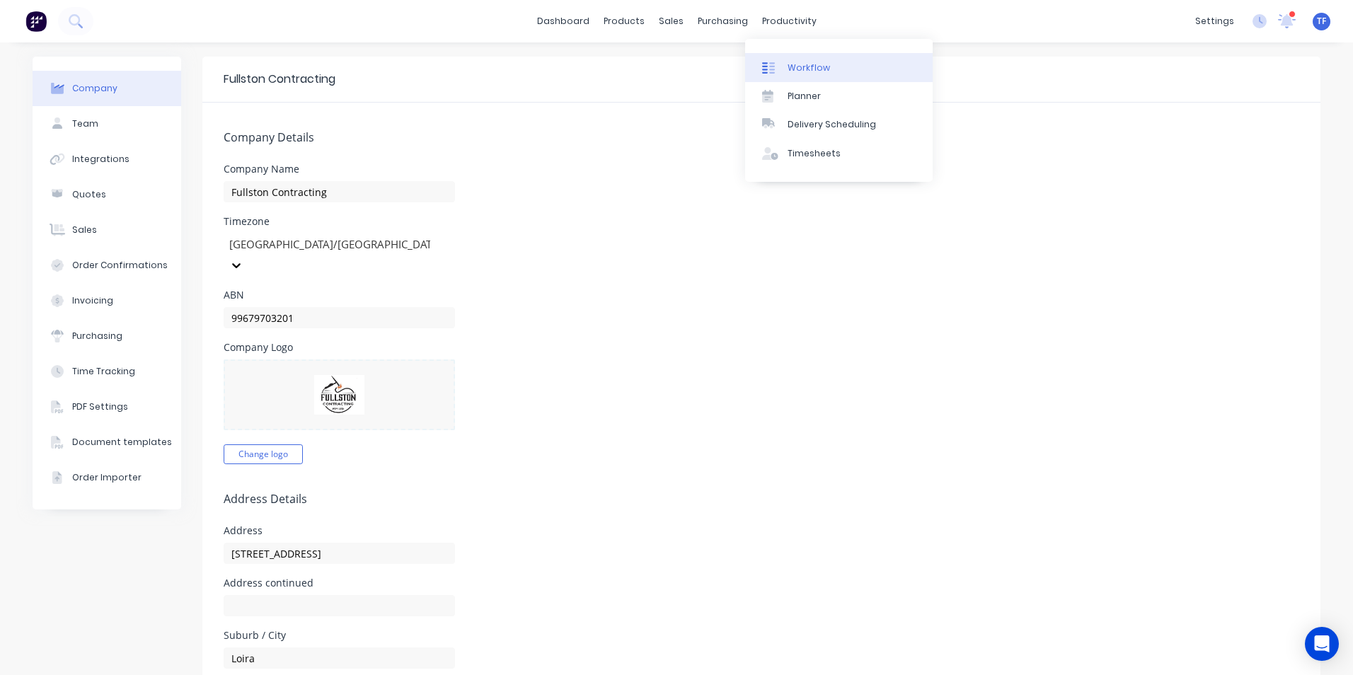
click at [792, 63] on div "Workflow" at bounding box center [809, 68] width 42 height 13
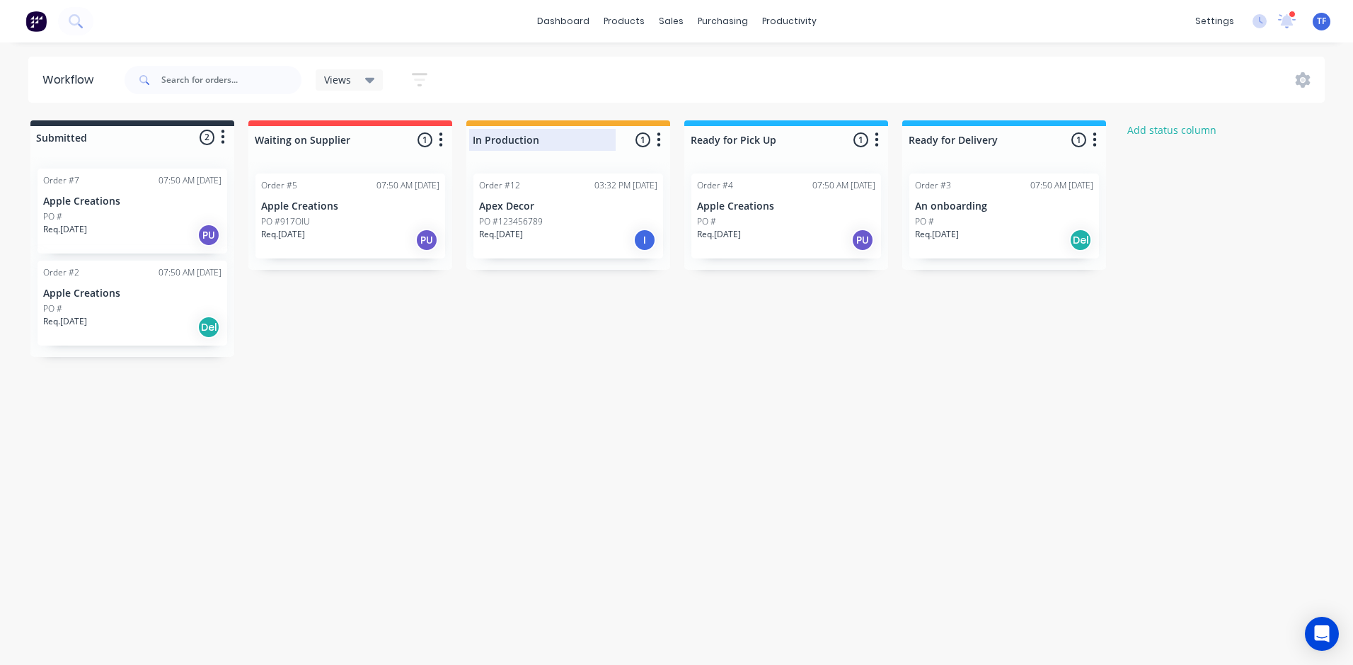
click at [556, 137] on div at bounding box center [568, 140] width 204 height 28
type input "I"
type input "Fabrication"
click at [607, 331] on div "Submitted 2 Status colour #273444 hex #273444 Save Cancel Summaries Total order…" at bounding box center [759, 238] width 1540 height 236
click at [1165, 131] on button "Add status column" at bounding box center [1173, 129] width 104 height 19
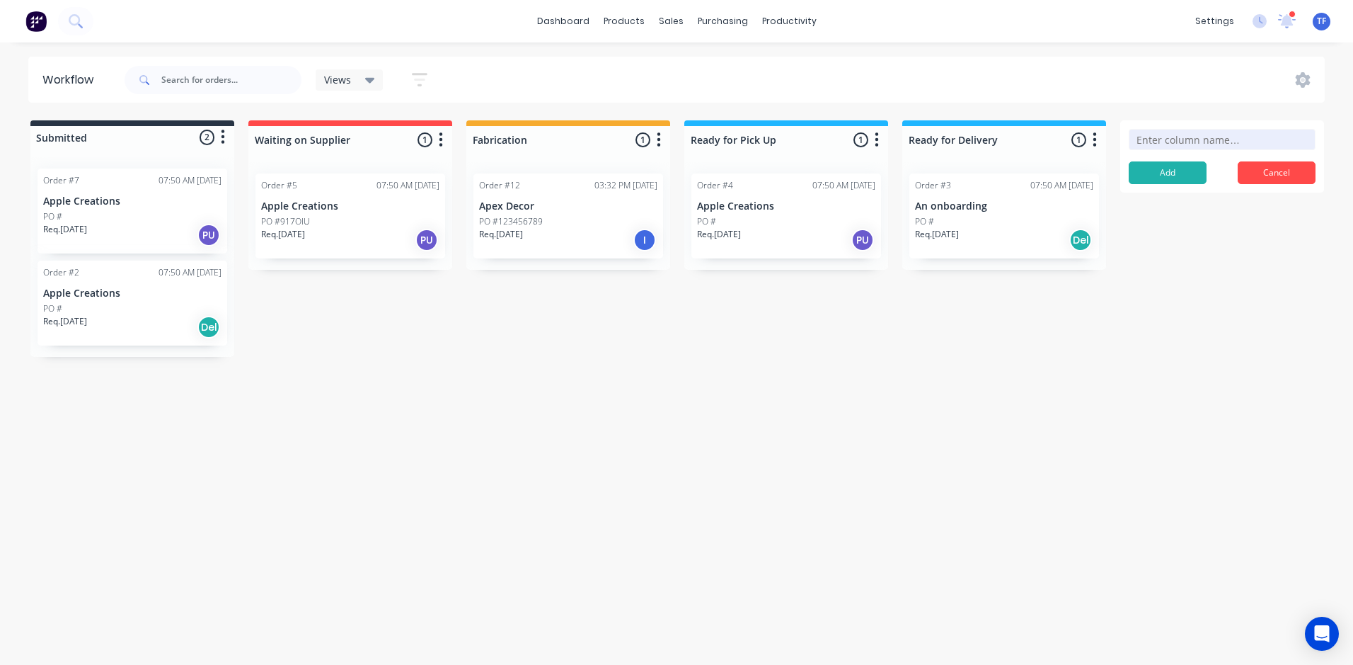
click at [802, 304] on div "Submitted 2 Status colour #273444 hex #273444 Save Cancel Summaries Total order…" at bounding box center [759, 238] width 1540 height 236
click at [796, 134] on div at bounding box center [787, 140] width 204 height 28
type input "Ready for Install"
click at [808, 328] on div "Submitted 2 Status colour #273444 hex #273444 Save Cancel Summaries Total order…" at bounding box center [759, 238] width 1540 height 236
click at [1264, 164] on button "Cancel" at bounding box center [1277, 172] width 78 height 23
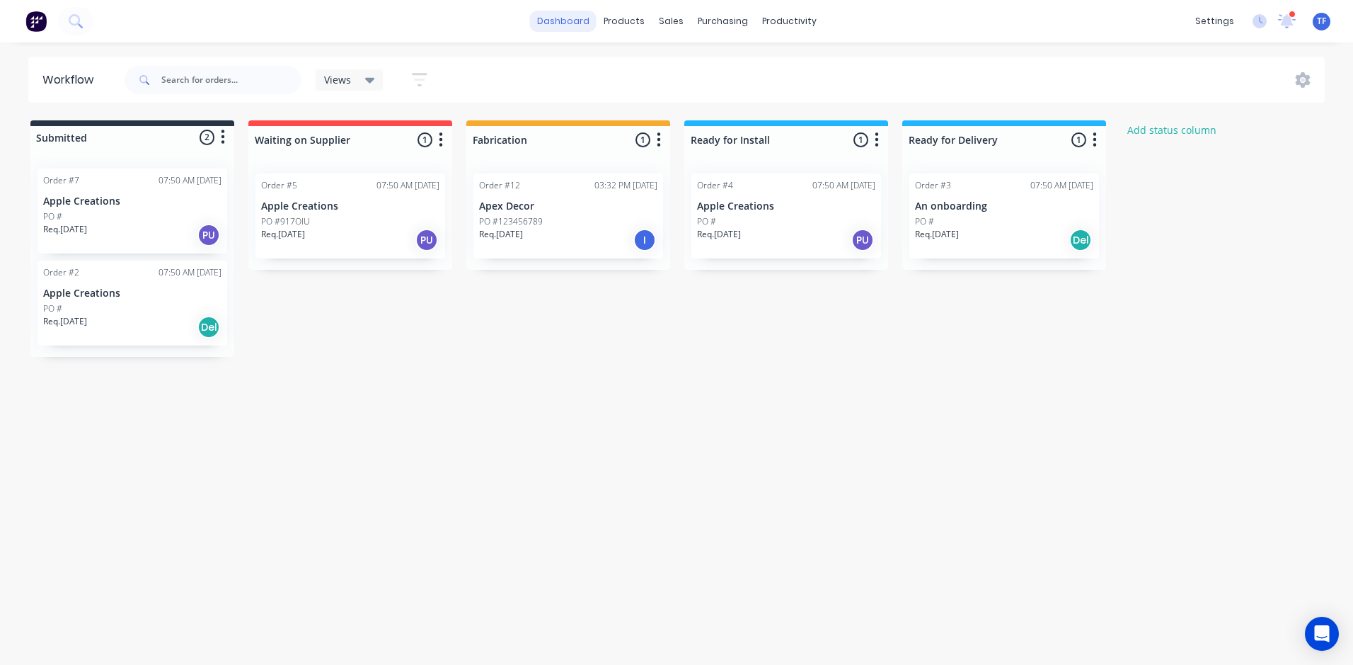
click at [578, 26] on link "dashboard" at bounding box center [563, 21] width 67 height 21
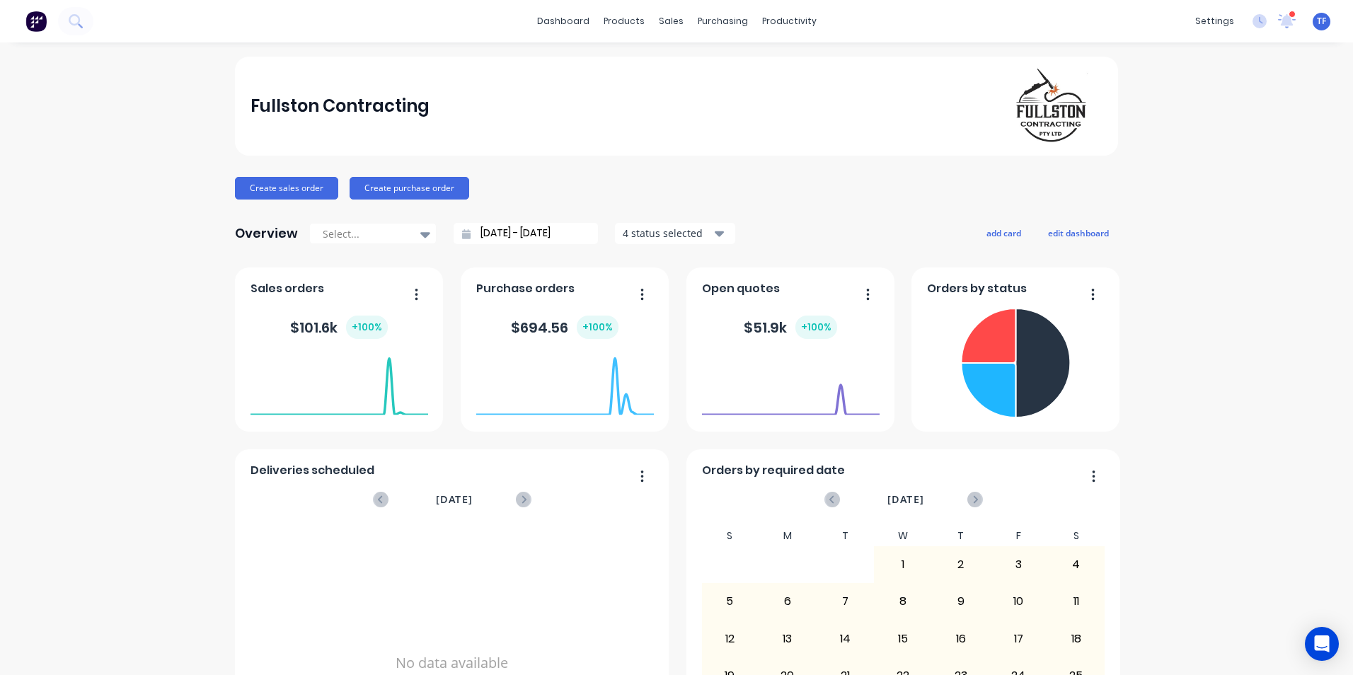
drag, startPoint x: 33, startPoint y: 21, endPoint x: 387, endPoint y: 62, distance: 356.3
click at [387, 63] on div "Fullston Contracting" at bounding box center [676, 106] width 883 height 99
drag, startPoint x: 1156, startPoint y: 0, endPoint x: 1177, endPoint y: 122, distance: 123.6
click at [1177, 122] on div "Fullston Contracting Create sales order Create purchase order Overview Select..…" at bounding box center [676, 426] width 1353 height 739
click at [32, 23] on img at bounding box center [35, 21] width 21 height 21
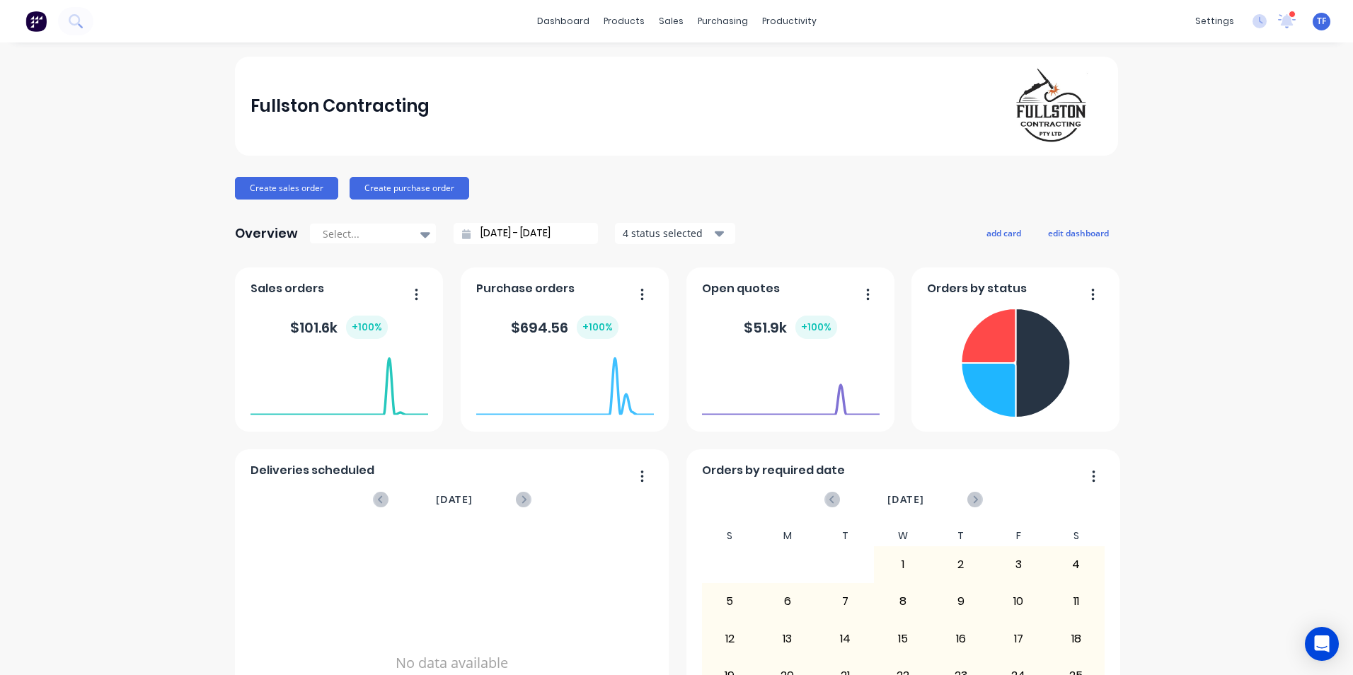
drag, startPoint x: 36, startPoint y: 24, endPoint x: 116, endPoint y: 289, distance: 276.6
click at [116, 290] on div "Fullston Contracting Create sales order Create purchase order Overview Select..…" at bounding box center [676, 426] width 1353 height 739
drag, startPoint x: 527, startPoint y: 0, endPoint x: 1209, endPoint y: 89, distance: 687.5
click at [1201, 101] on div "Fullston Contracting Create sales order Create purchase order Overview Select..…" at bounding box center [676, 426] width 1353 height 739
